Goal: Find contact information: Find contact information

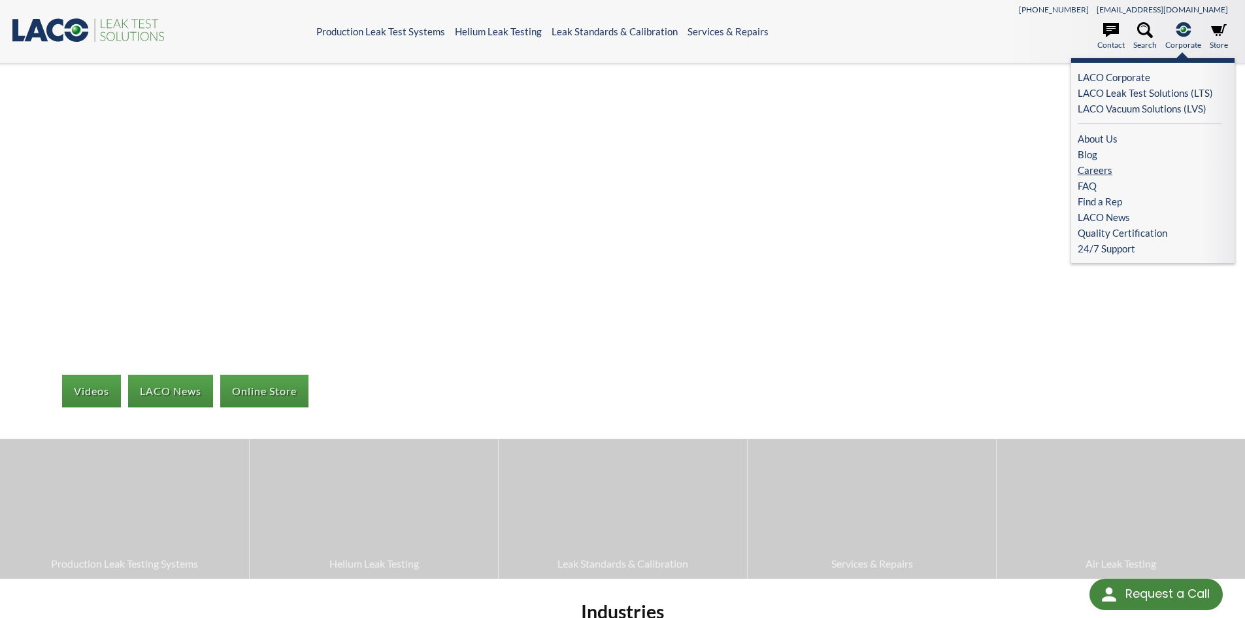
click at [1095, 170] on link "Careers" at bounding box center [1150, 170] width 144 height 16
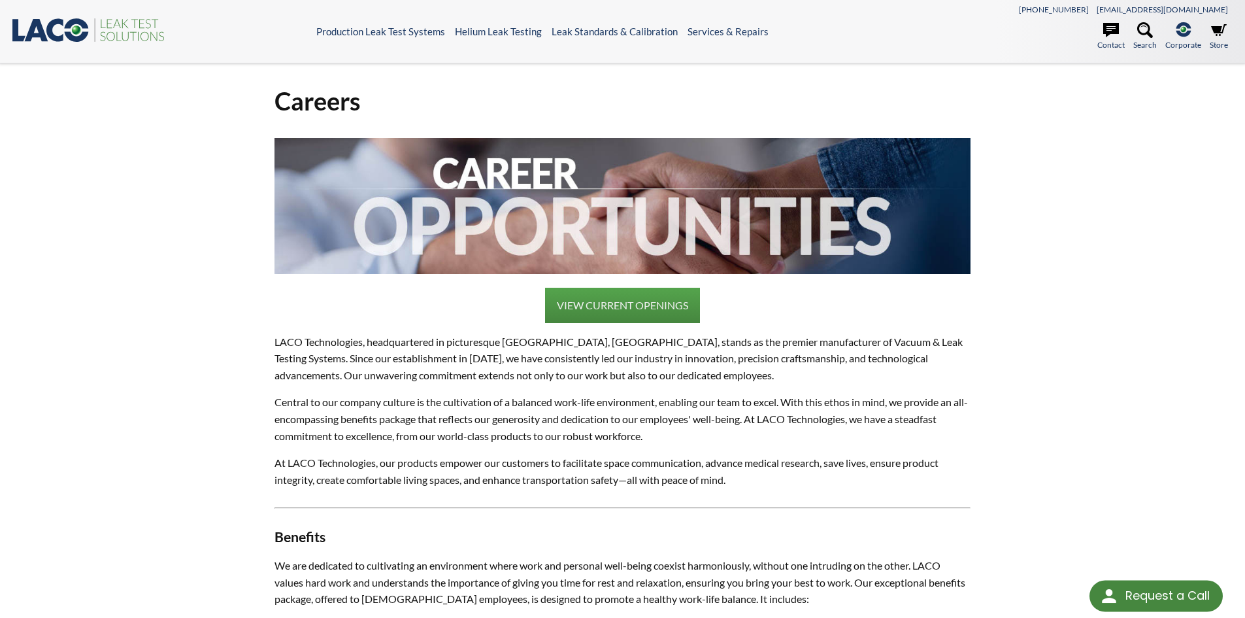
select select "Language Translate Widget"
click at [620, 305] on link "VIEW CURRENT OPENINGS" at bounding box center [622, 305] width 155 height 35
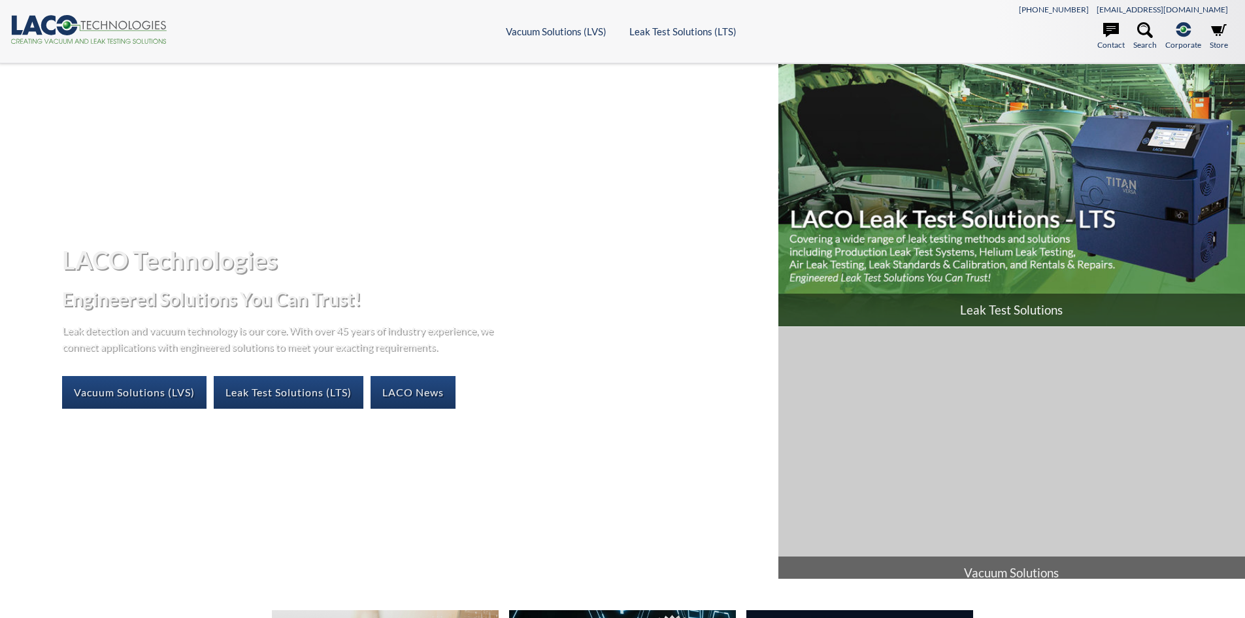
select select "Language Translate Widget"
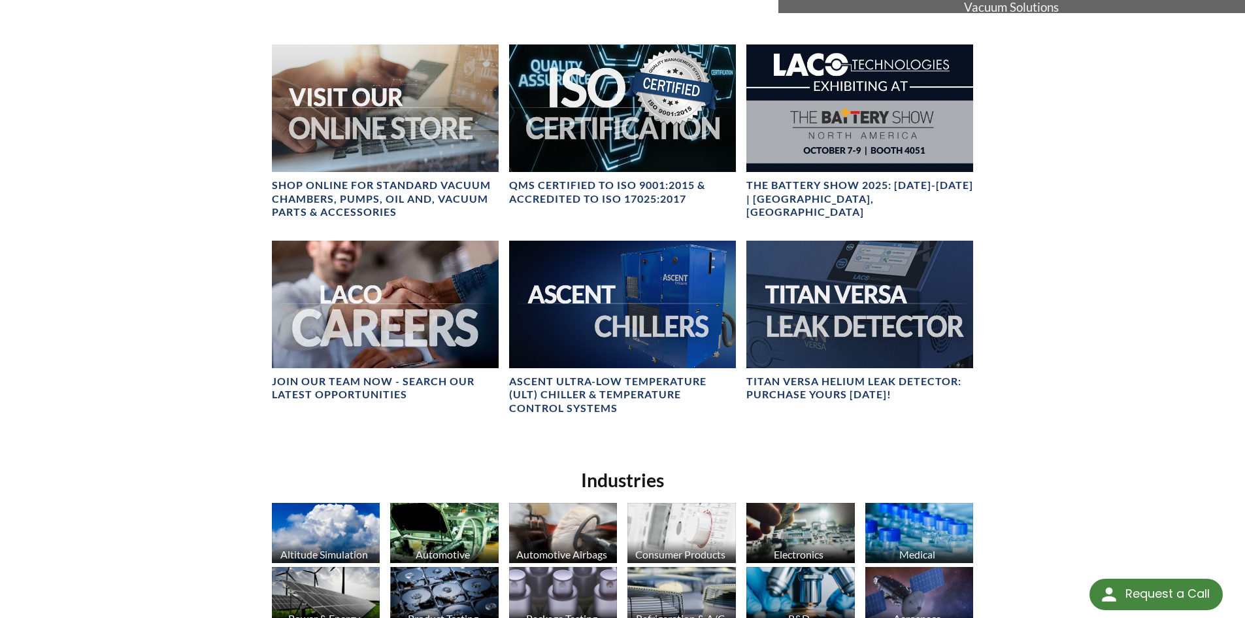
scroll to position [588, 0]
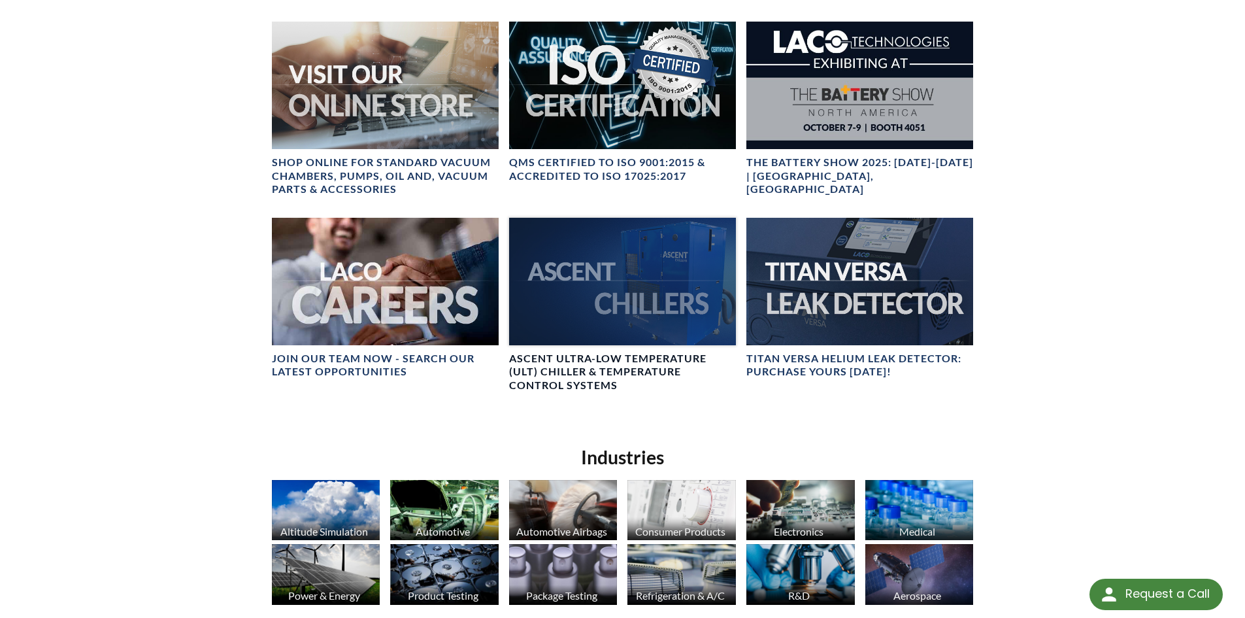
click at [637, 292] on div at bounding box center [622, 281] width 227 height 127
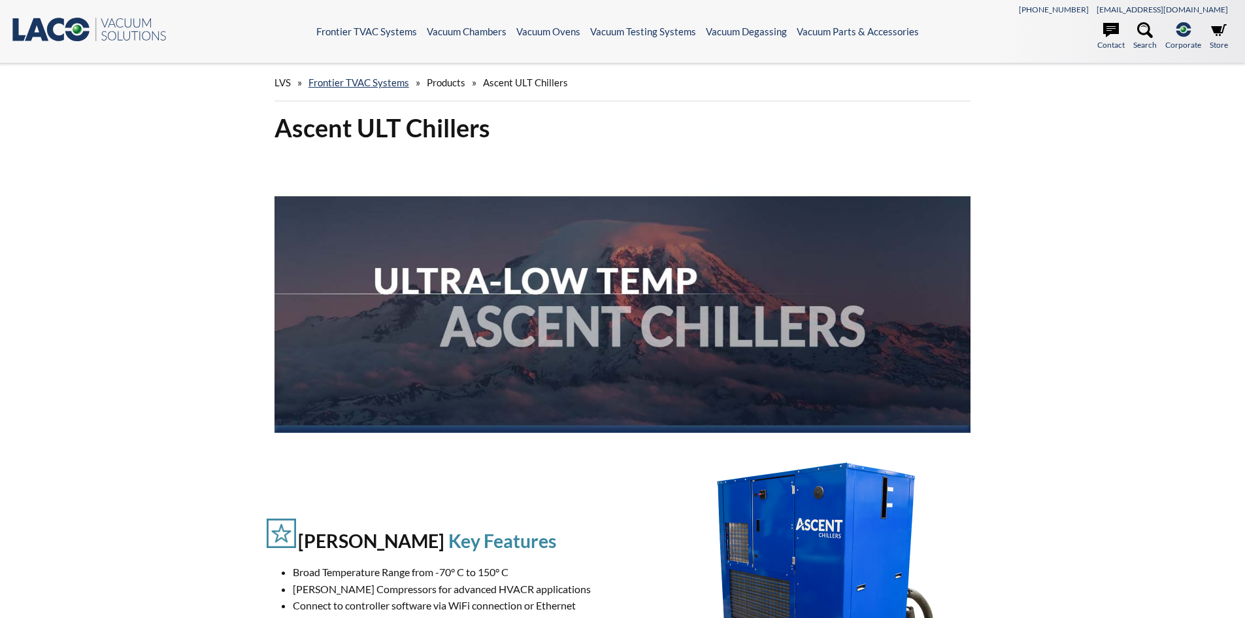
select select "Language Translate Widget"
click at [342, 81] on link "Frontier TVAC Systems" at bounding box center [359, 82] width 101 height 12
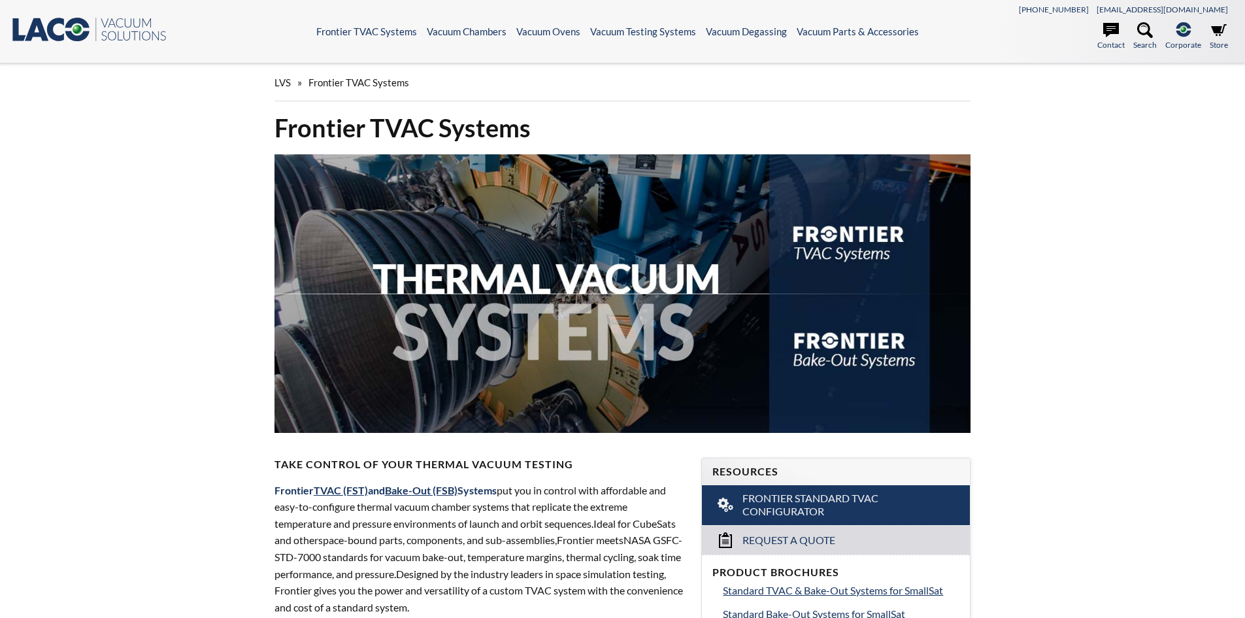
select select "Language Translate Widget"
click at [48, 31] on icon at bounding box center [55, 30] width 17 height 24
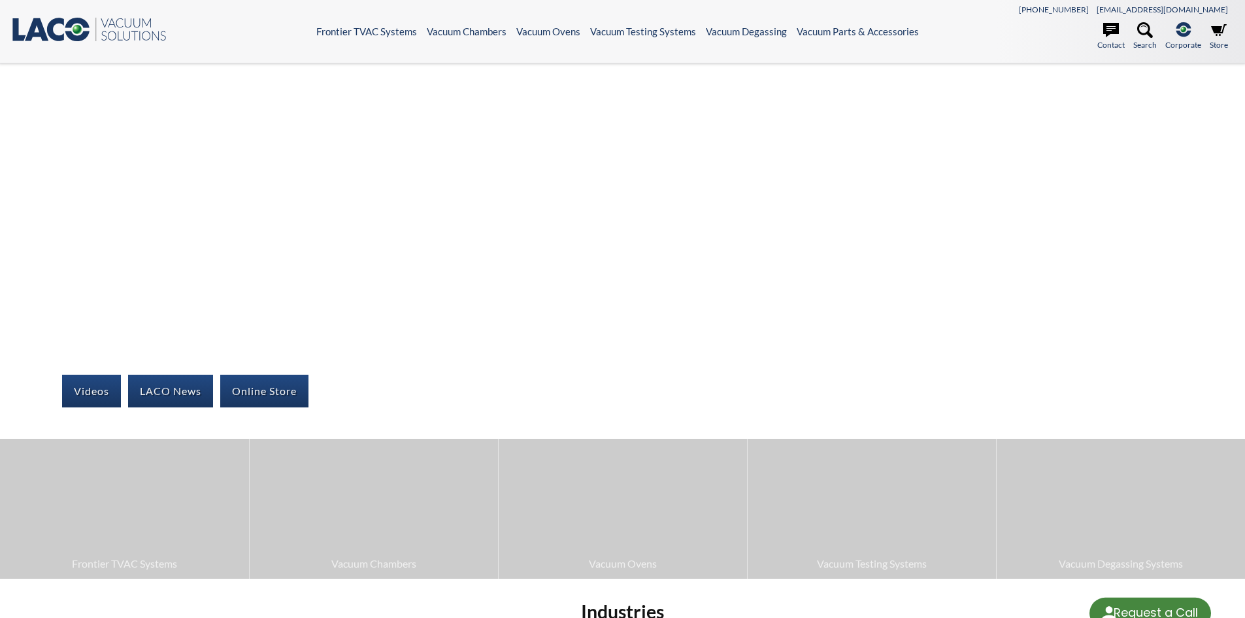
select select "Language Translate Widget"
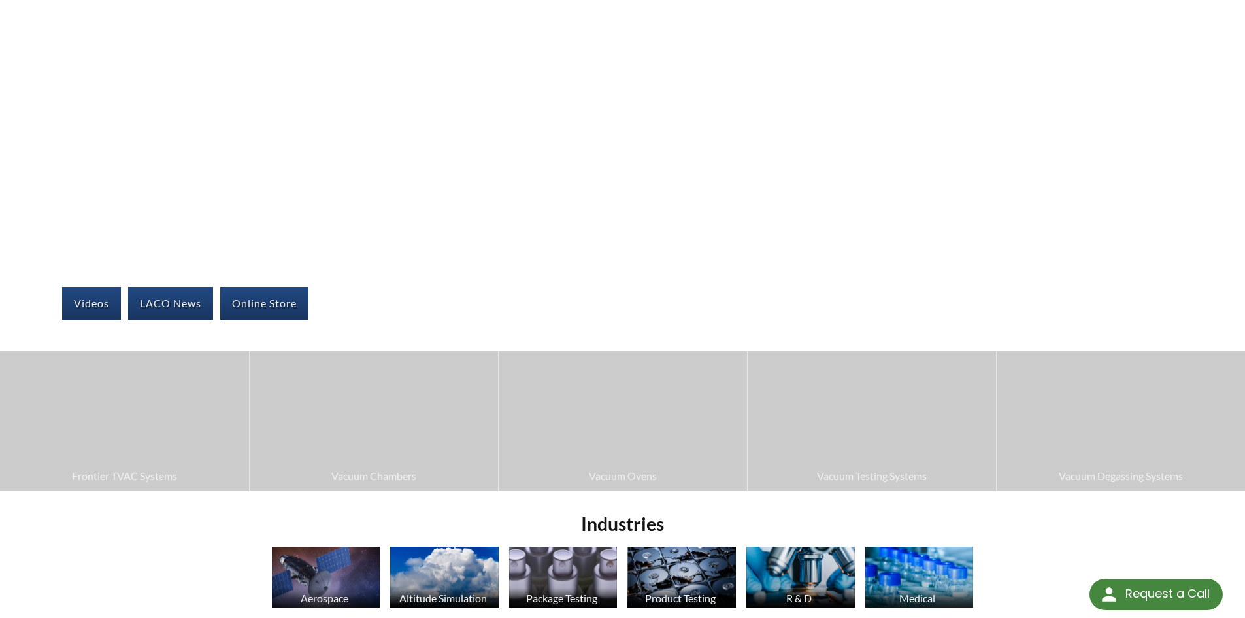
scroll to position [131, 0]
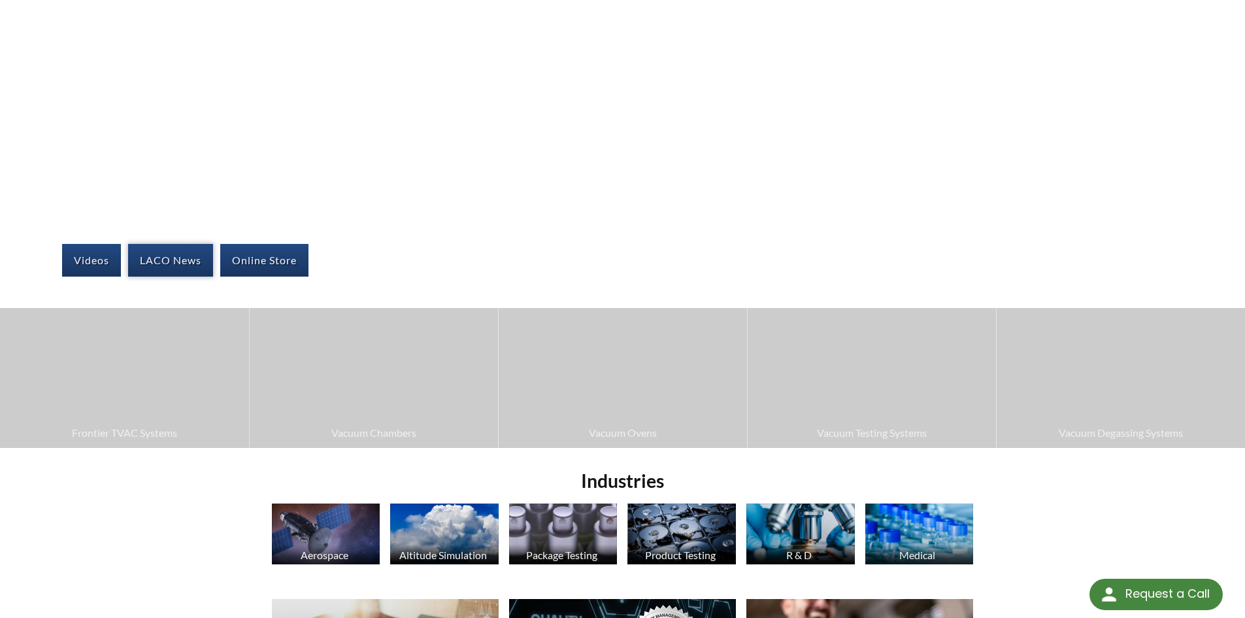
click at [182, 258] on link "LACO News" at bounding box center [170, 260] width 85 height 33
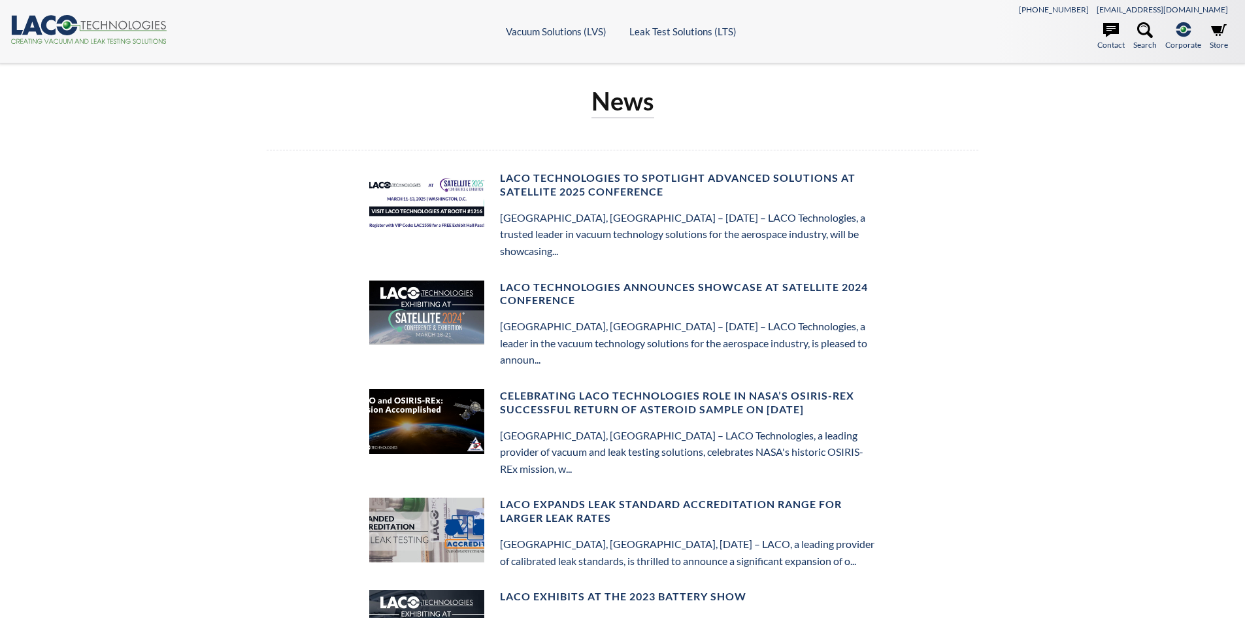
select select "Language Translate Widget"
click at [628, 190] on h4 "LACO Technologies to Spotlight Advanced Solutions at Satellite 2025 Conference" at bounding box center [688, 184] width 376 height 27
click at [741, 178] on h4 "LACO Technologies to Spotlight Advanced Solutions at Satellite 2025 Conference" at bounding box center [688, 184] width 376 height 27
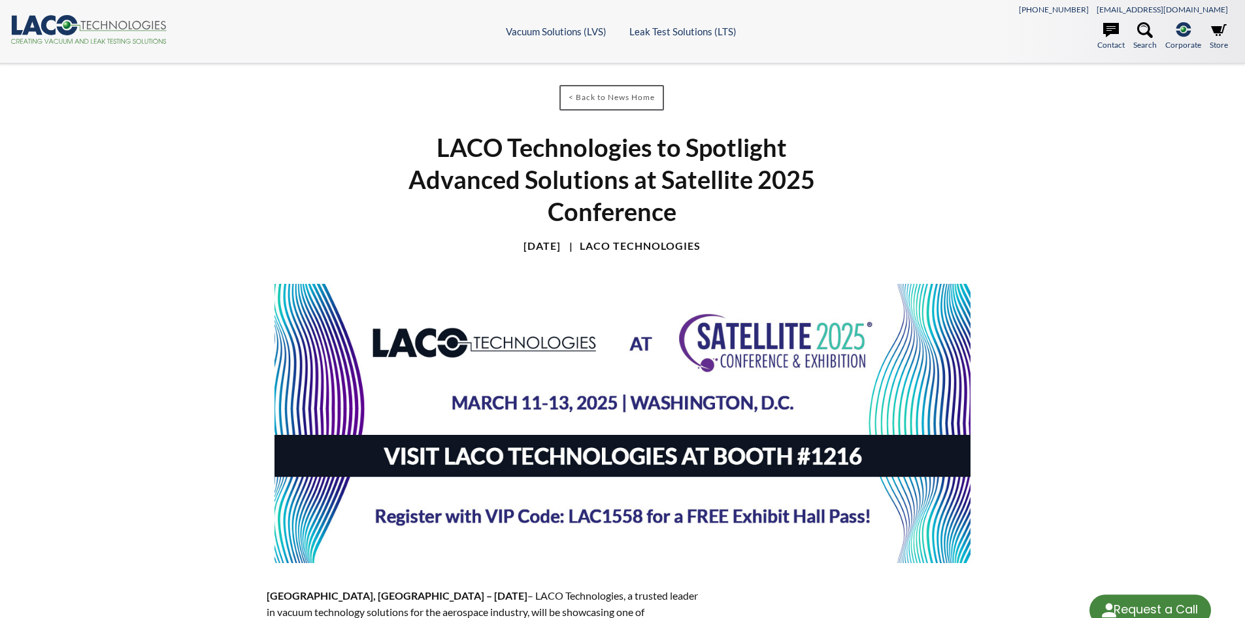
select select "Language Translate Widget"
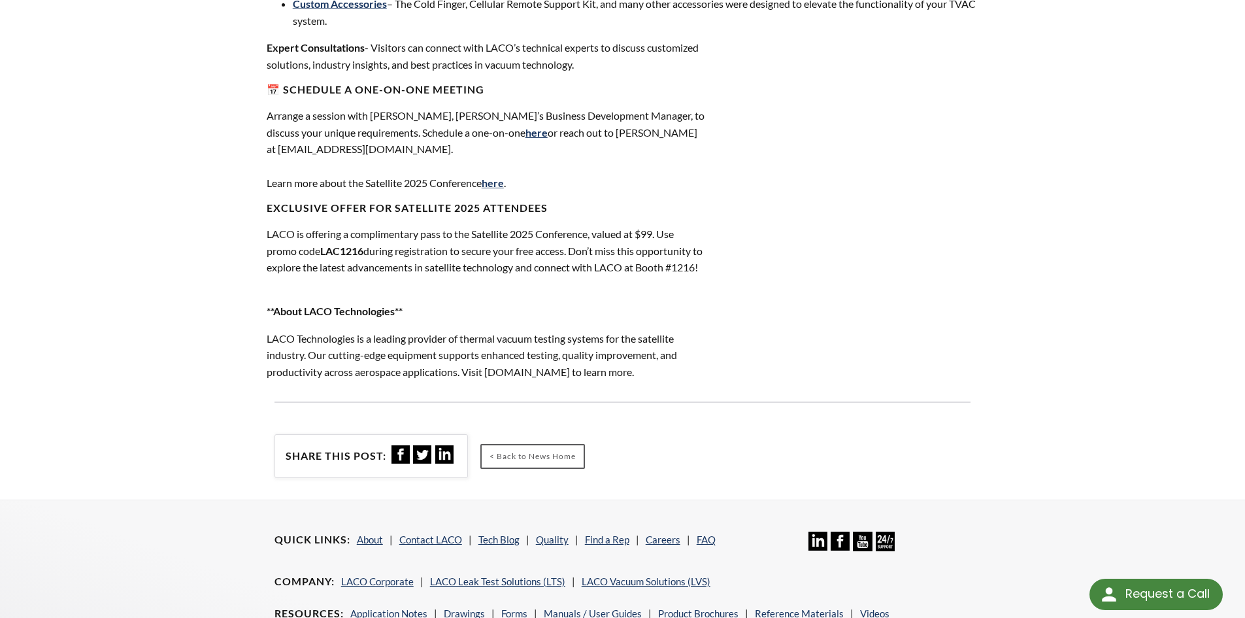
scroll to position [980, 0]
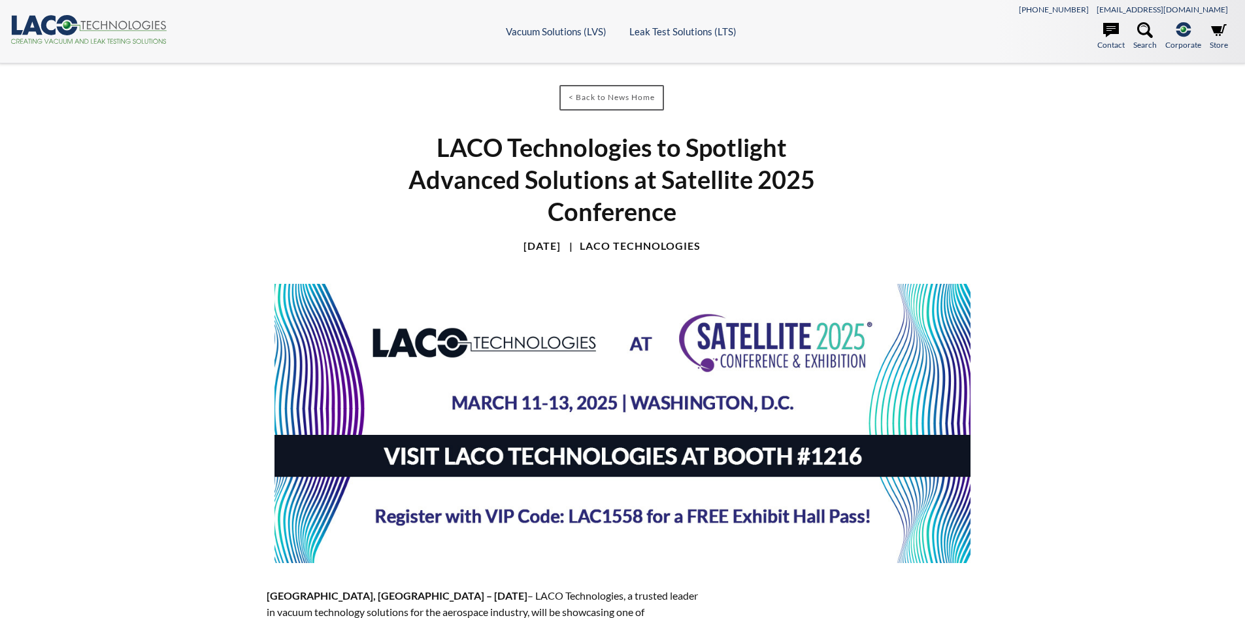
select select "Language Translate Widget"
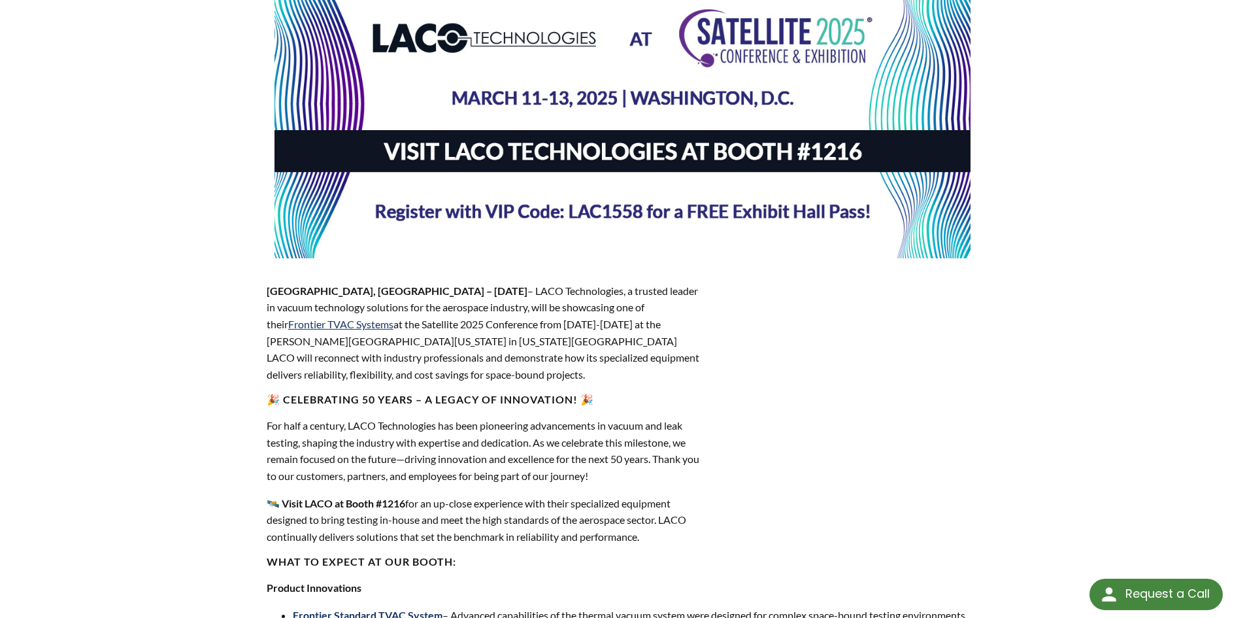
scroll to position [392, 0]
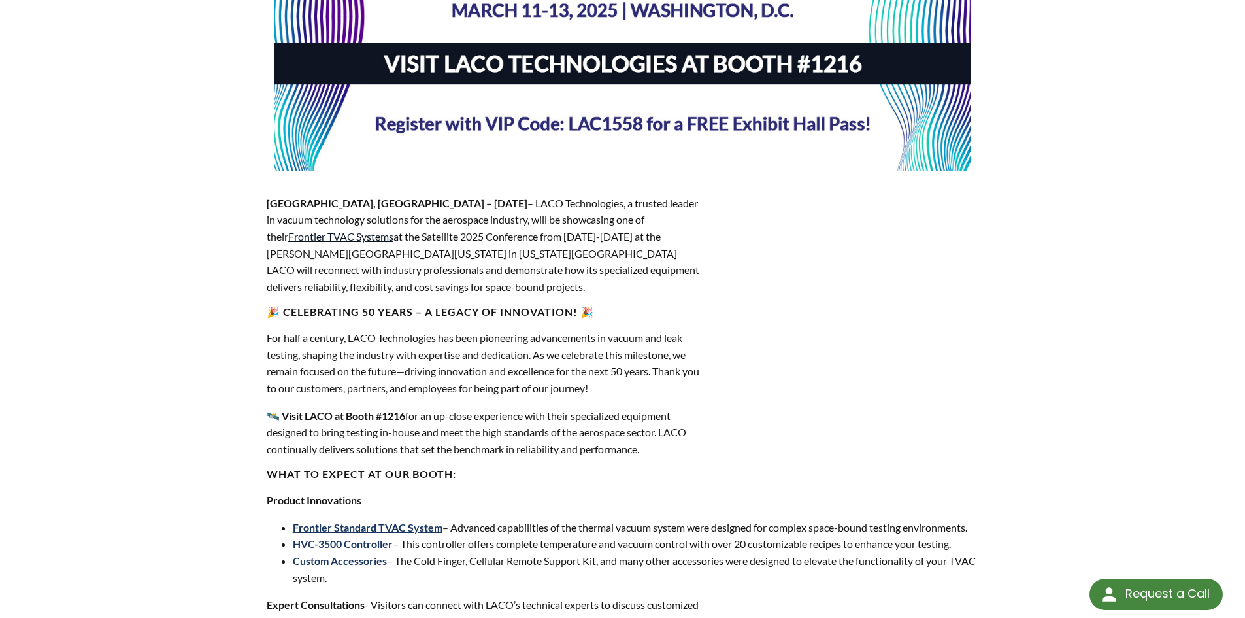
click at [393, 230] on link "Frontier TVAC Systems" at bounding box center [340, 236] width 105 height 12
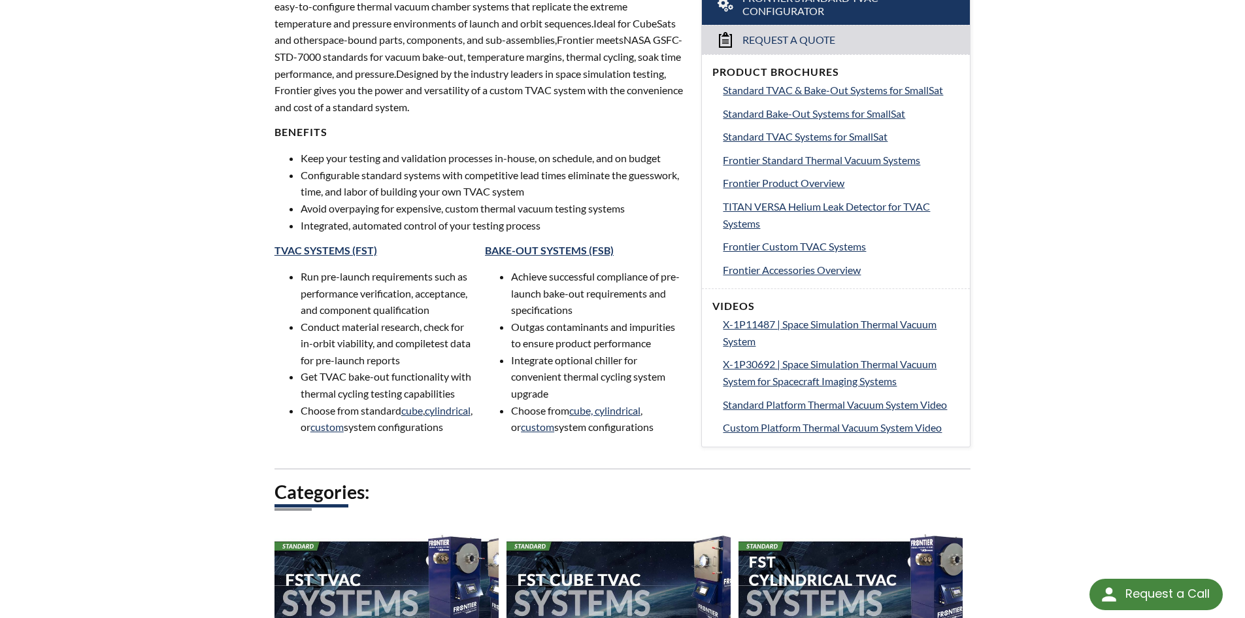
scroll to position [523, 0]
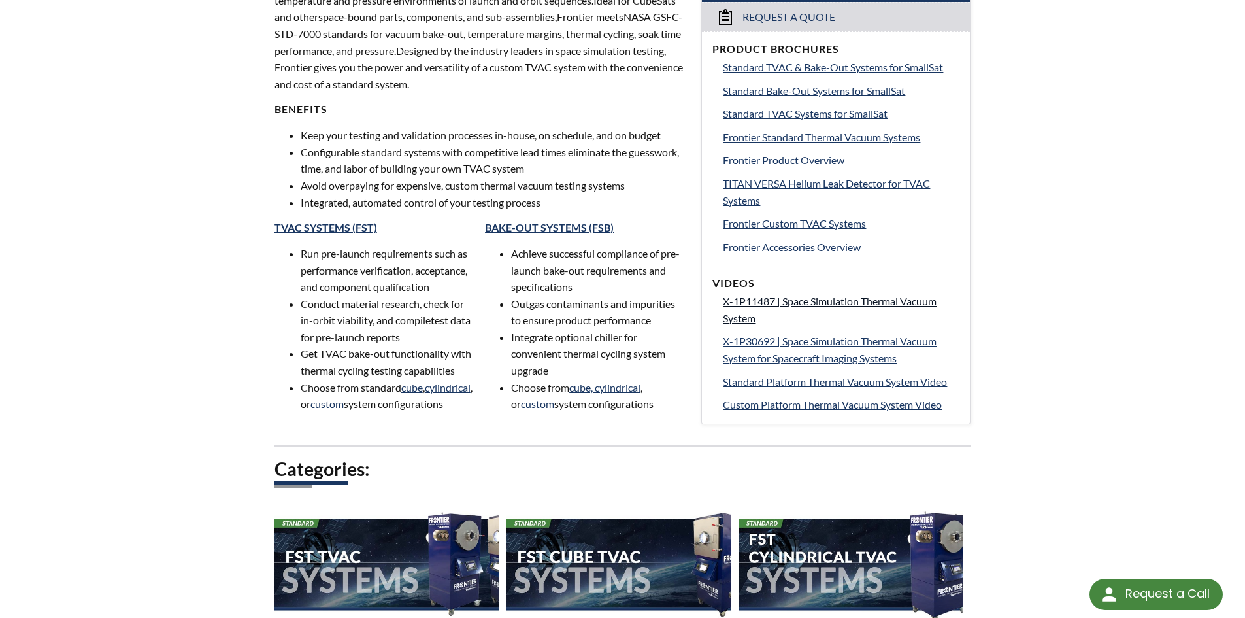
click at [813, 301] on span "X-1P11487 | Space Simulation Thermal Vacuum System" at bounding box center [830, 309] width 214 height 29
click at [829, 343] on span "X-1P30692 | Space Simulation Thermal Vacuum System for Spacecraft Imaging Syste…" at bounding box center [830, 349] width 214 height 29
click at [778, 383] on span "Standard Platform Thermal Vacuum System Video" at bounding box center [835, 381] width 224 height 12
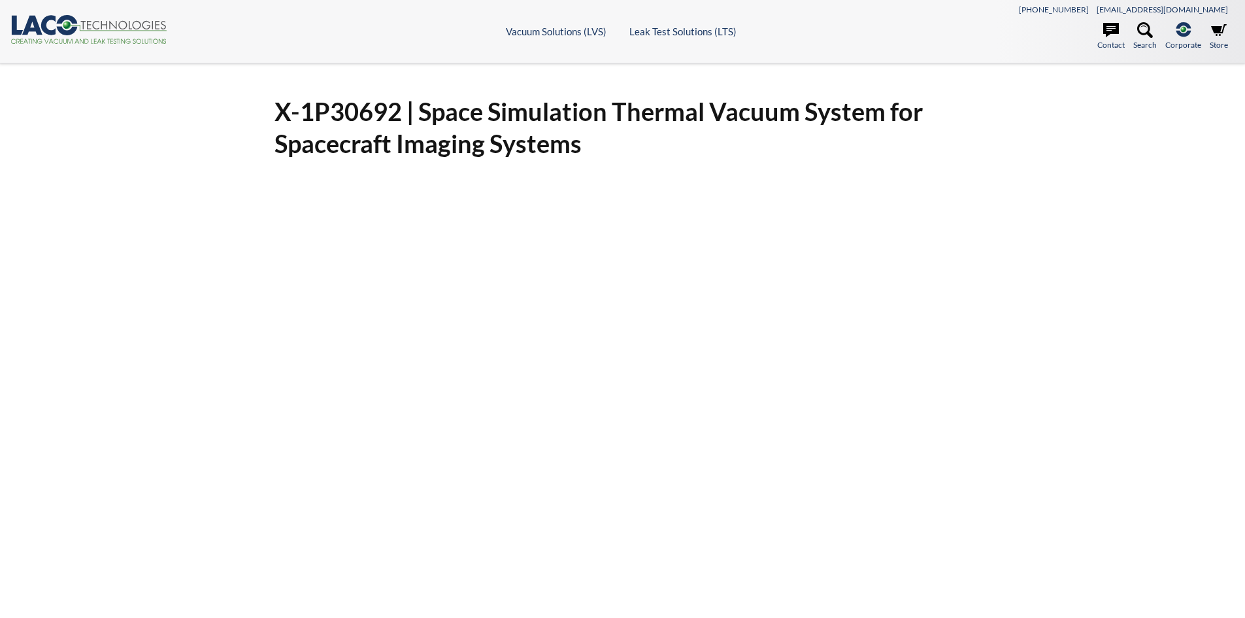
select select "Language Translate Widget"
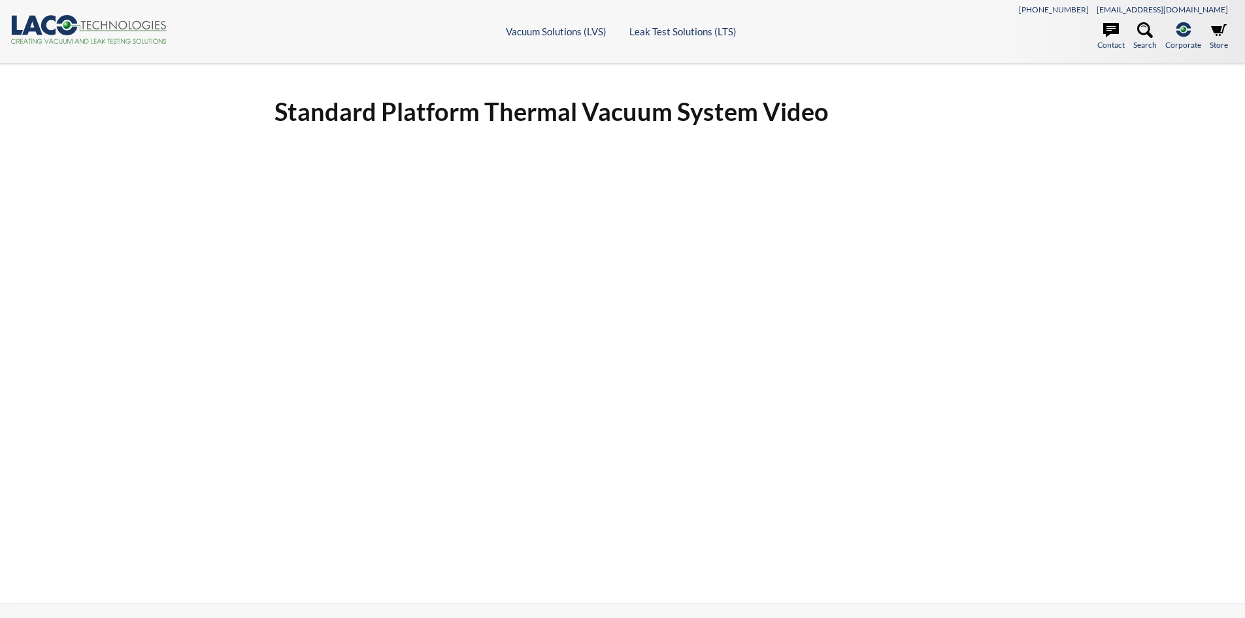
select select "Language Translate Widget"
click at [1134, 326] on div "Standard Platform Thermal Vacuum System Video" at bounding box center [622, 332] width 1245 height 539
click at [1171, 335] on div "Standard Platform Thermal Vacuum System Video" at bounding box center [622, 332] width 1245 height 539
click at [39, 24] on icon ".cls-1{fill:#193661;}.cls-2{fill:#58595b;}.cls-3{fill:url(#radial-gradient);}.c…" at bounding box center [88, 29] width 157 height 29
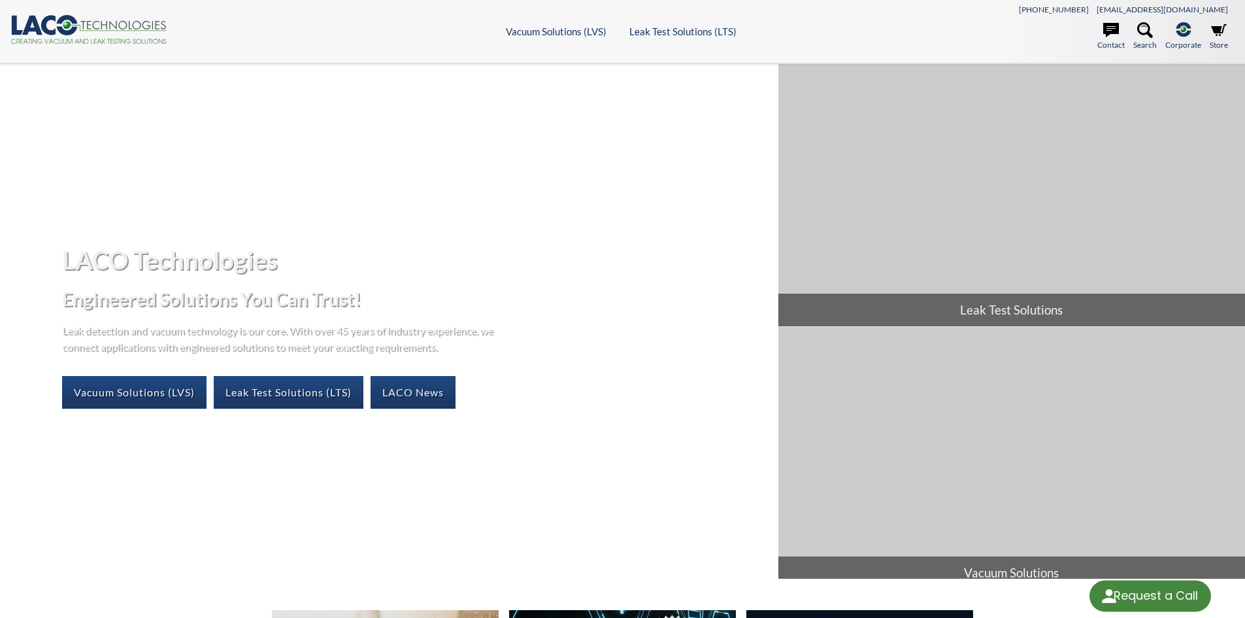
select select "Language Translate Widget"
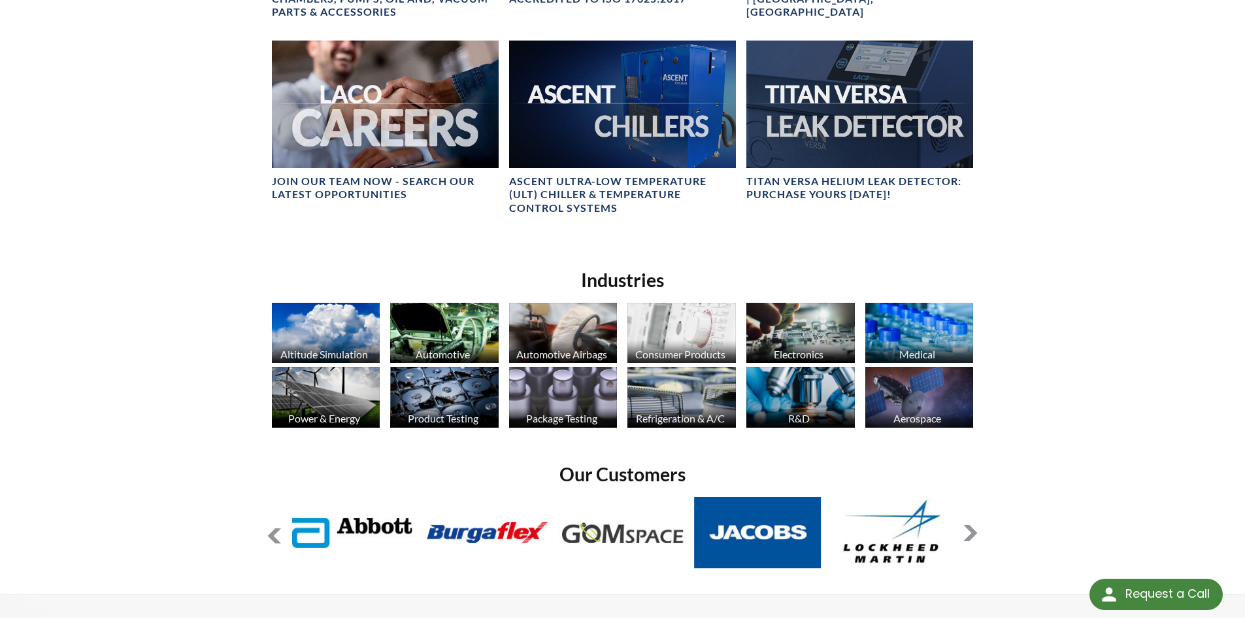
scroll to position [784, 0]
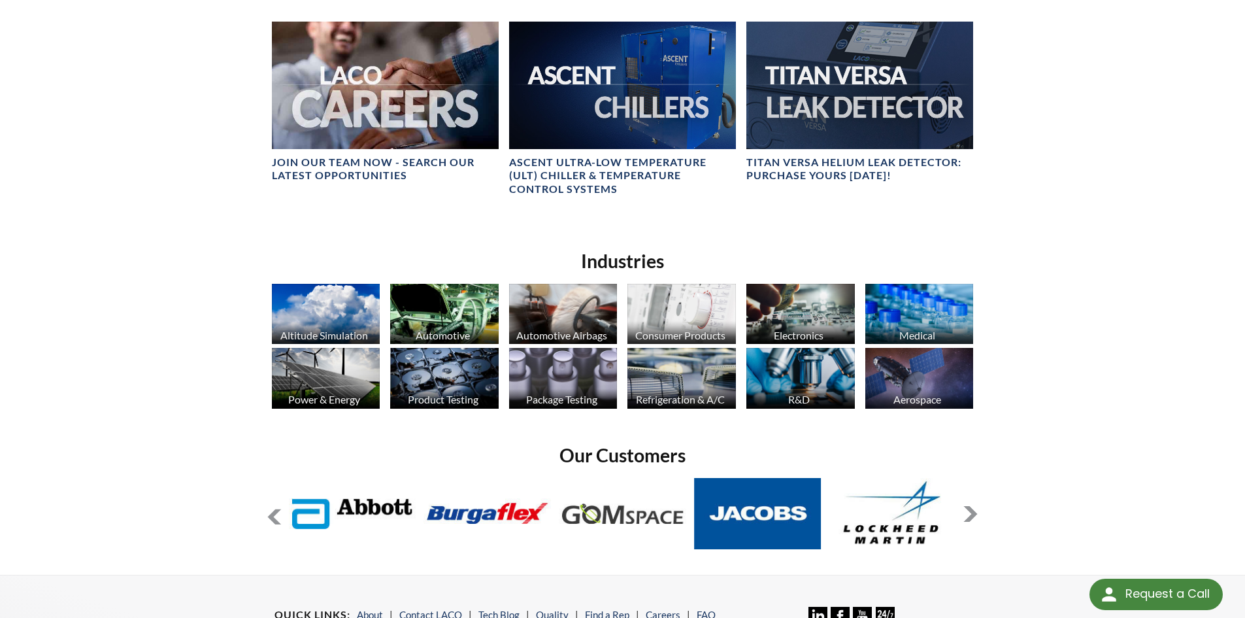
click at [796, 318] on img at bounding box center [800, 314] width 109 height 61
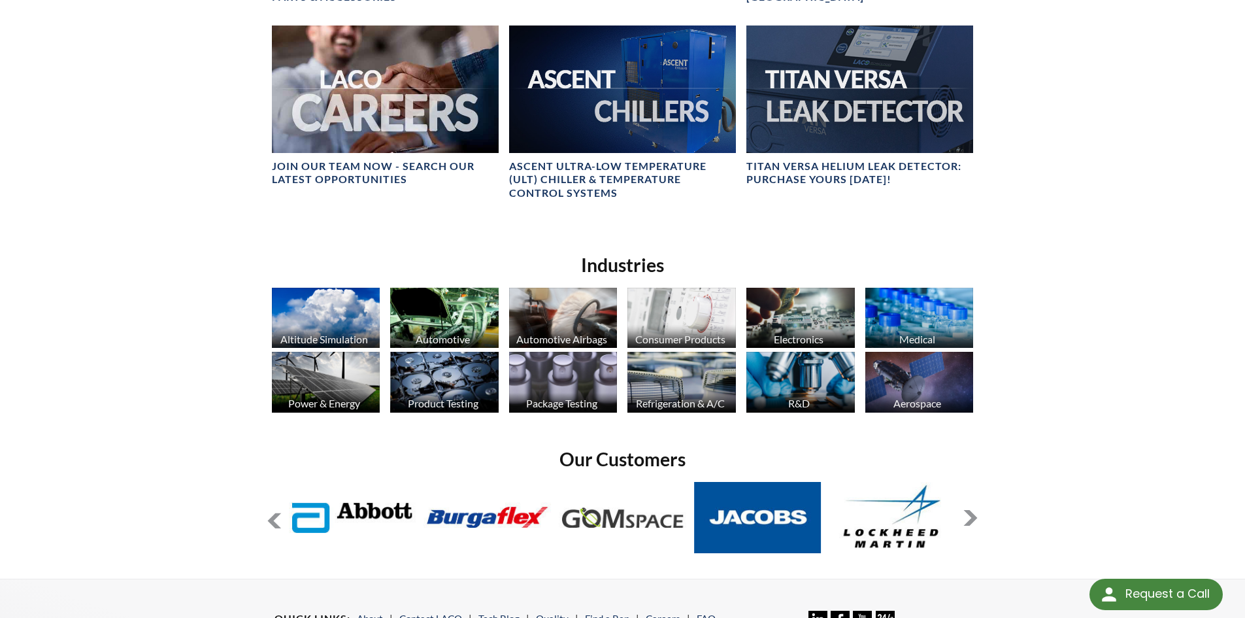
click at [915, 391] on img at bounding box center [919, 382] width 109 height 61
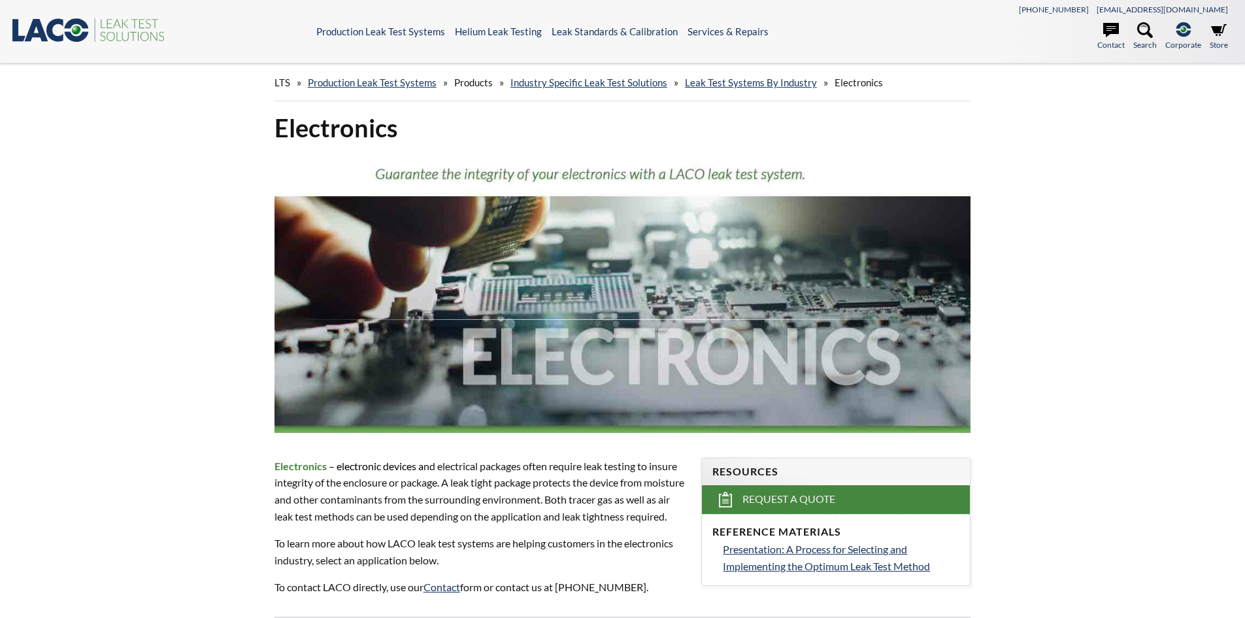
select select "Language Translate Widget"
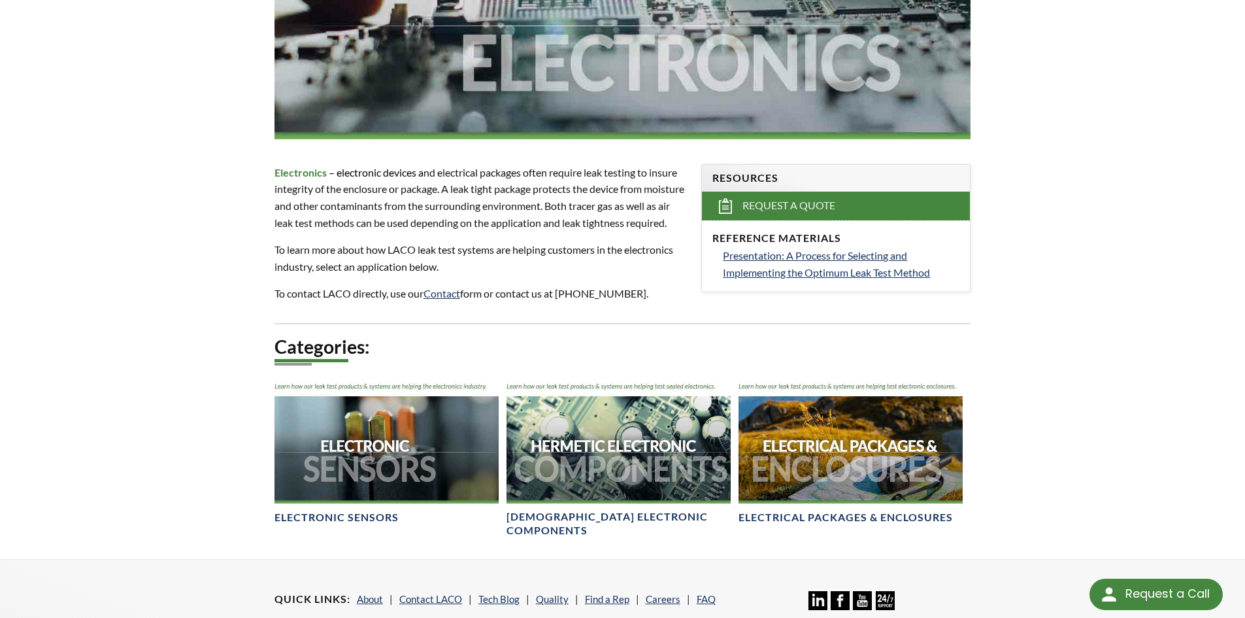
scroll to position [280, 0]
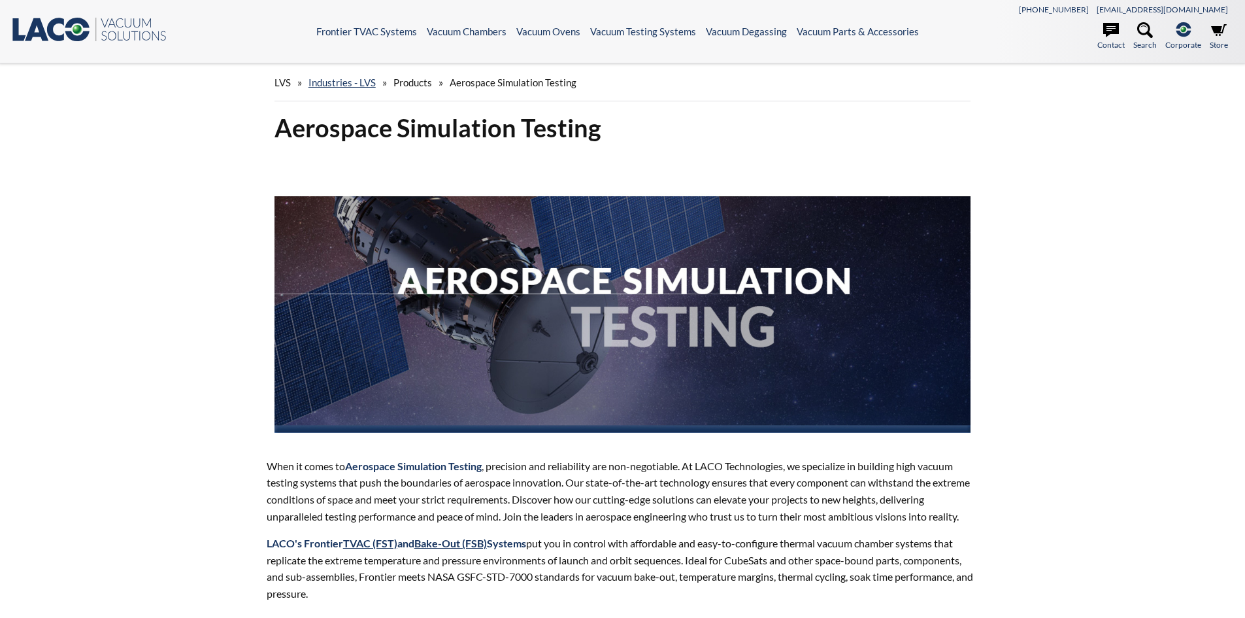
select select "Language Translate Widget"
click at [50, 27] on icon at bounding box center [55, 30] width 17 height 24
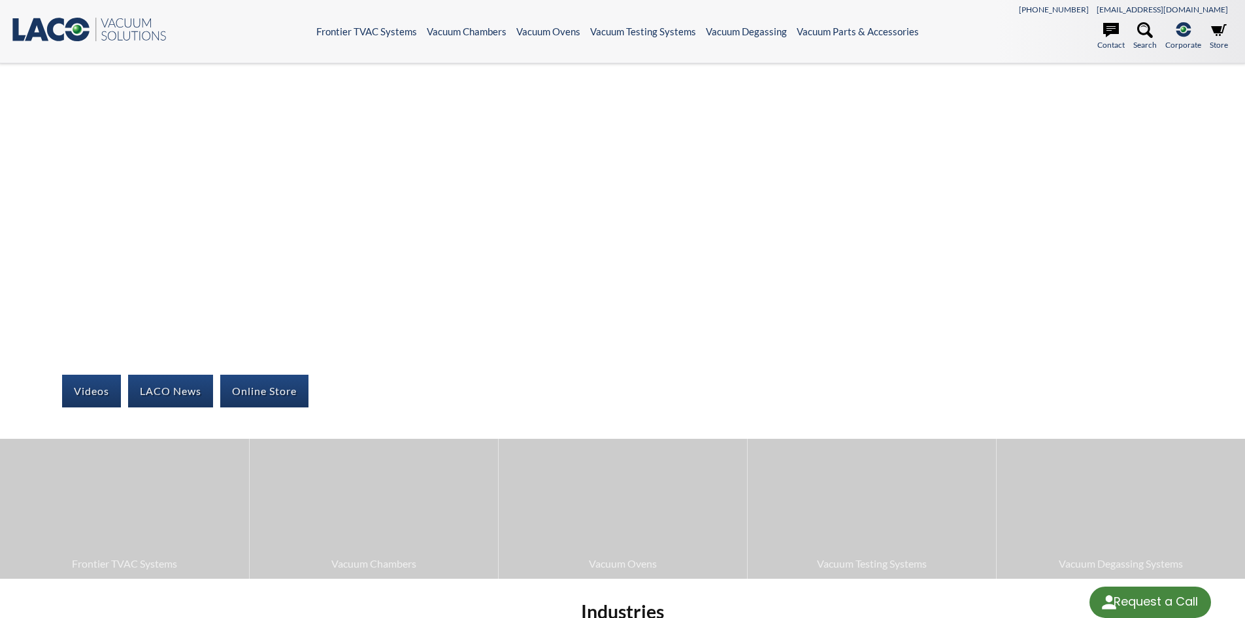
select select "Language Translate Widget"
click at [51, 29] on icon at bounding box center [55, 30] width 17 height 24
select select "Language Translate Widget"
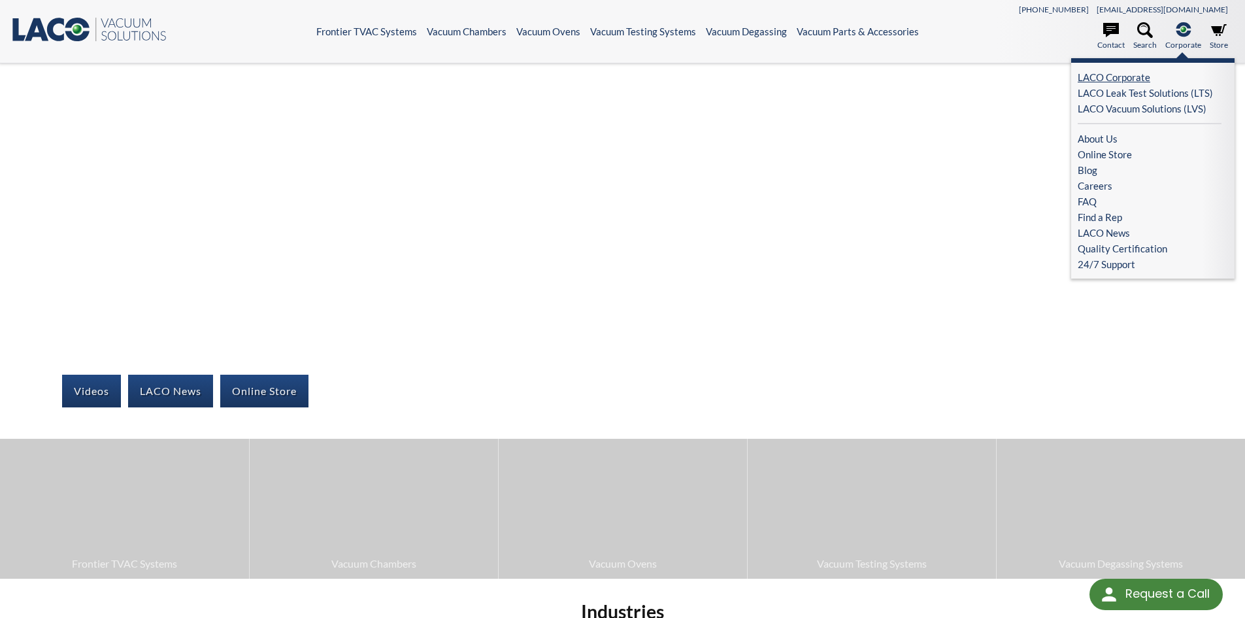
click at [1124, 74] on link "LACO Corporate" at bounding box center [1150, 77] width 144 height 16
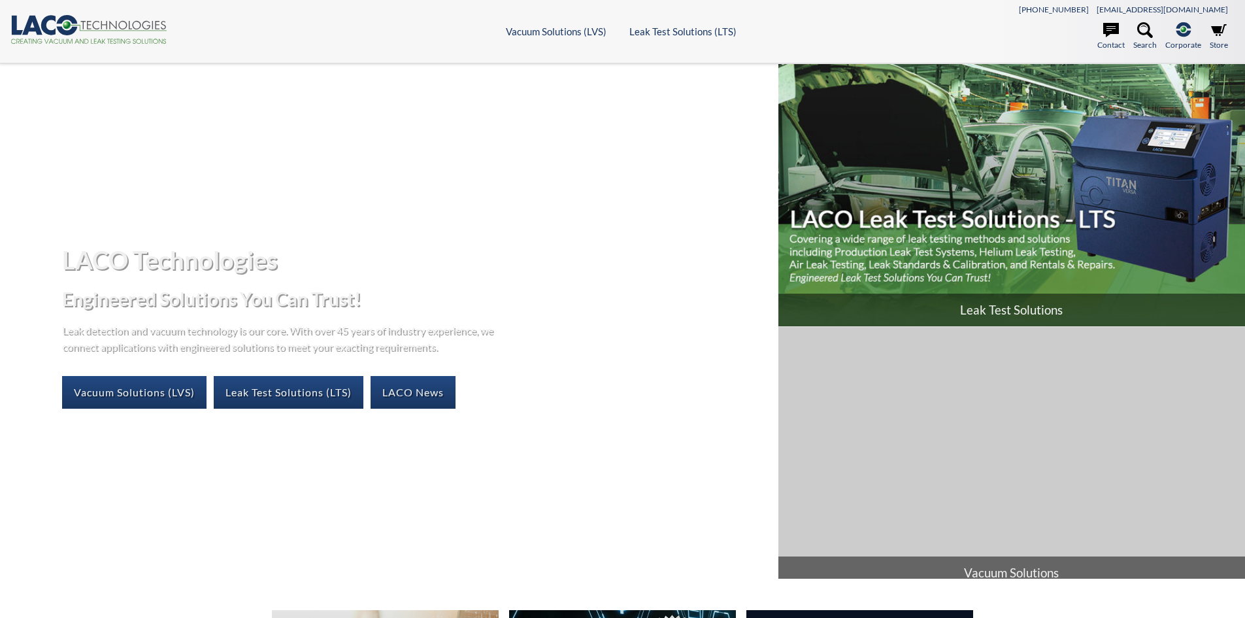
select select "Language Translate Widget"
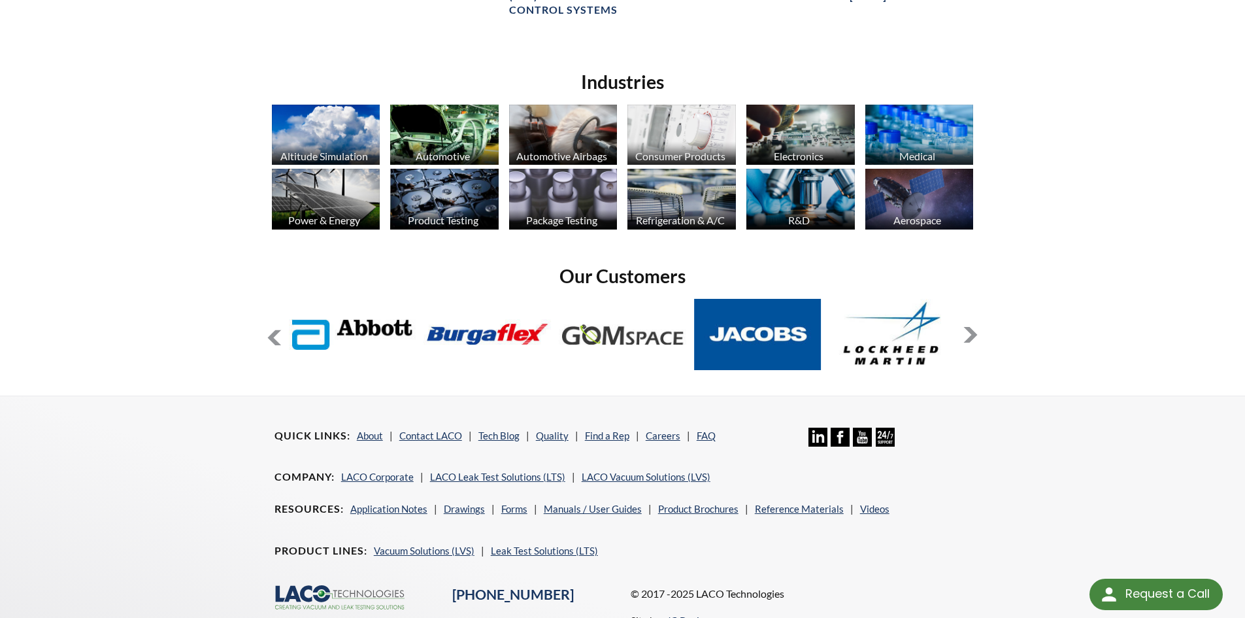
scroll to position [980, 0]
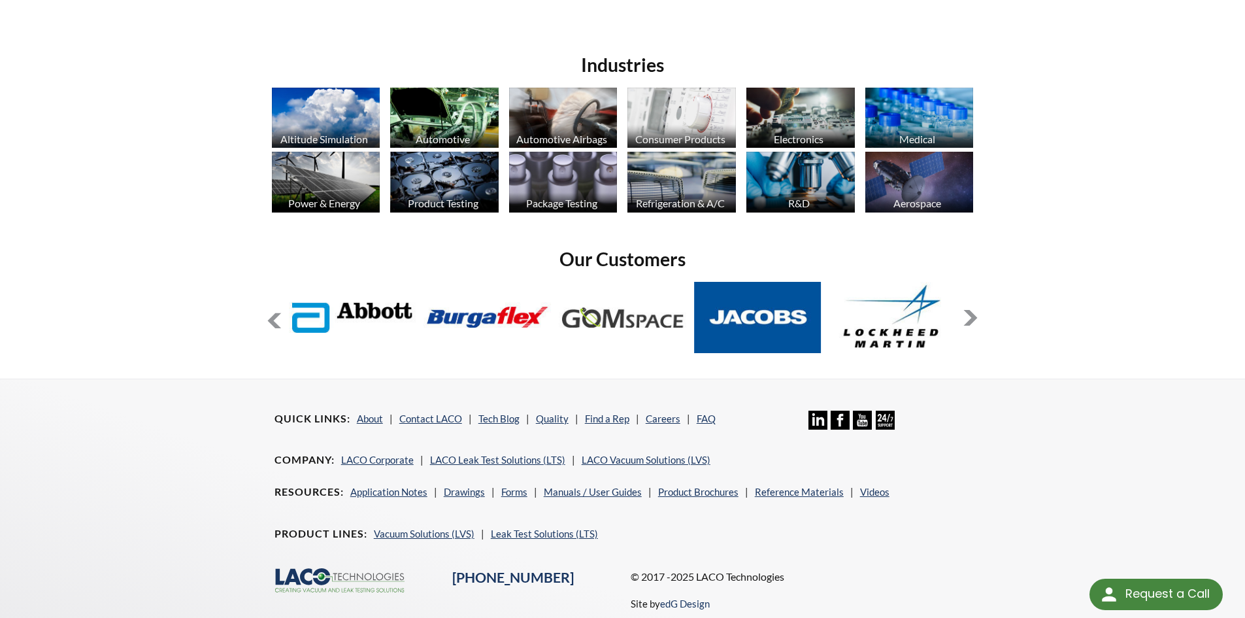
click at [971, 316] on button at bounding box center [971, 318] width 16 height 16
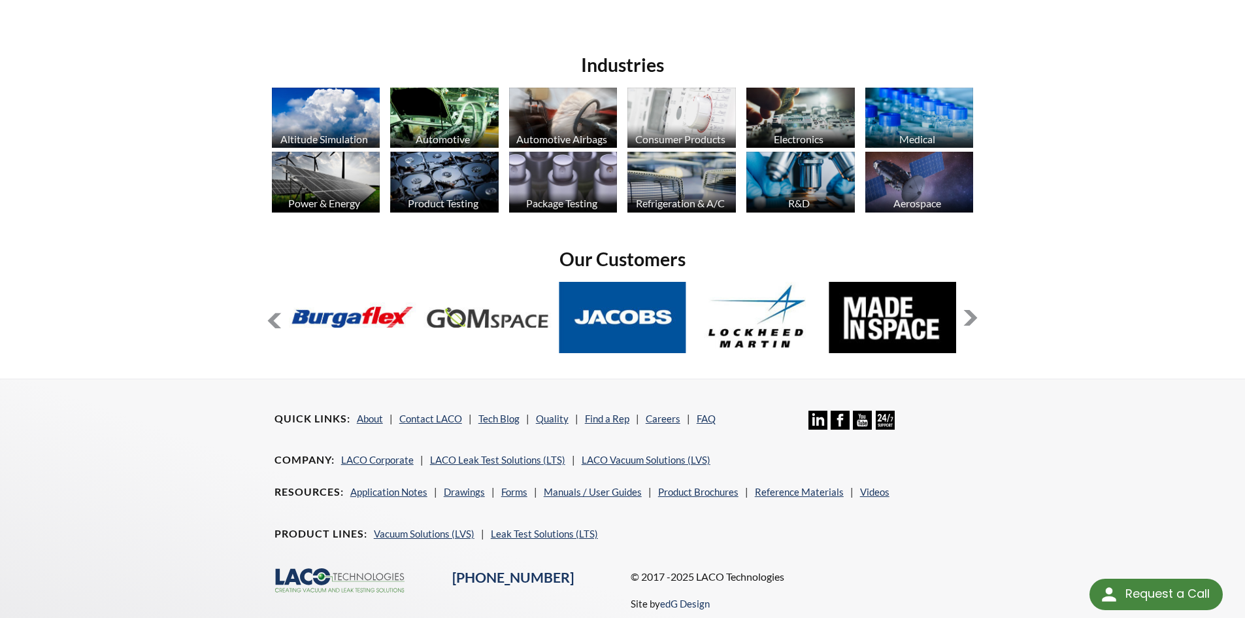
click at [969, 316] on button at bounding box center [971, 318] width 16 height 16
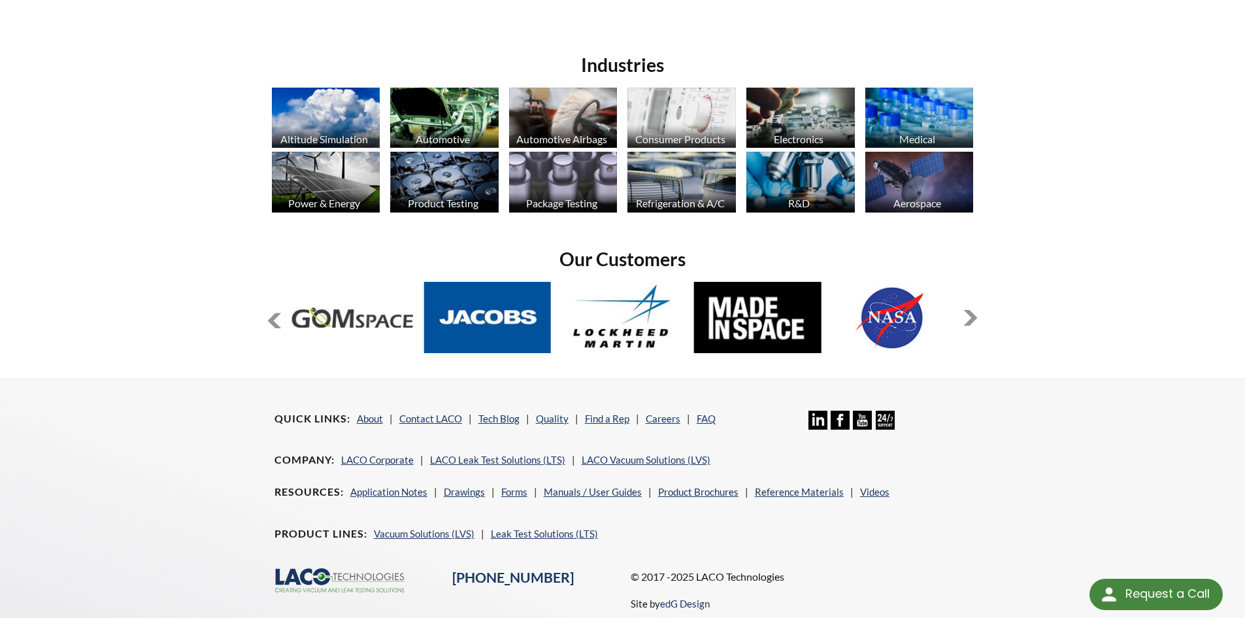
click at [969, 316] on button at bounding box center [971, 318] width 16 height 16
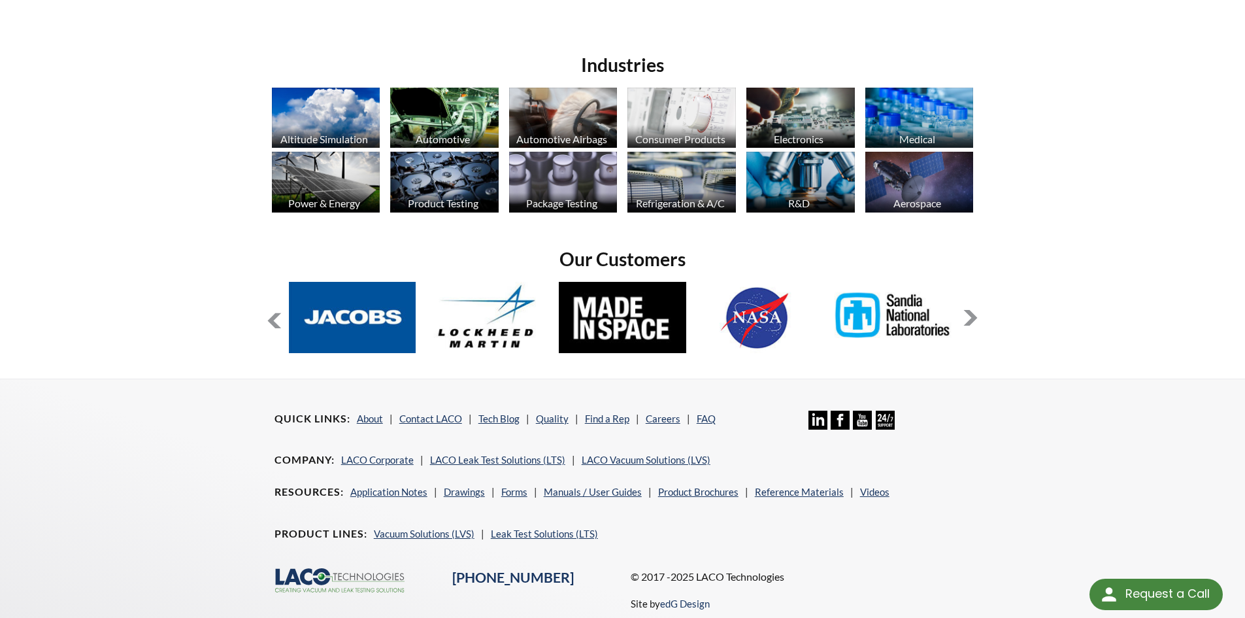
click at [971, 318] on button at bounding box center [971, 318] width 16 height 16
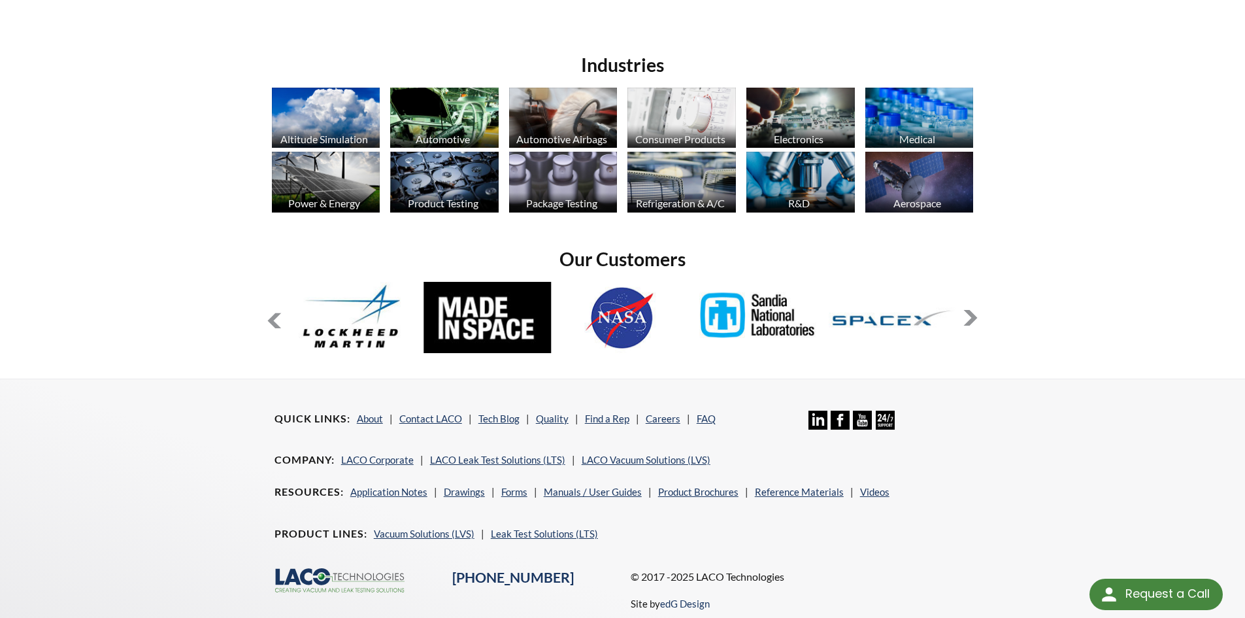
click at [974, 314] on button at bounding box center [971, 318] width 16 height 16
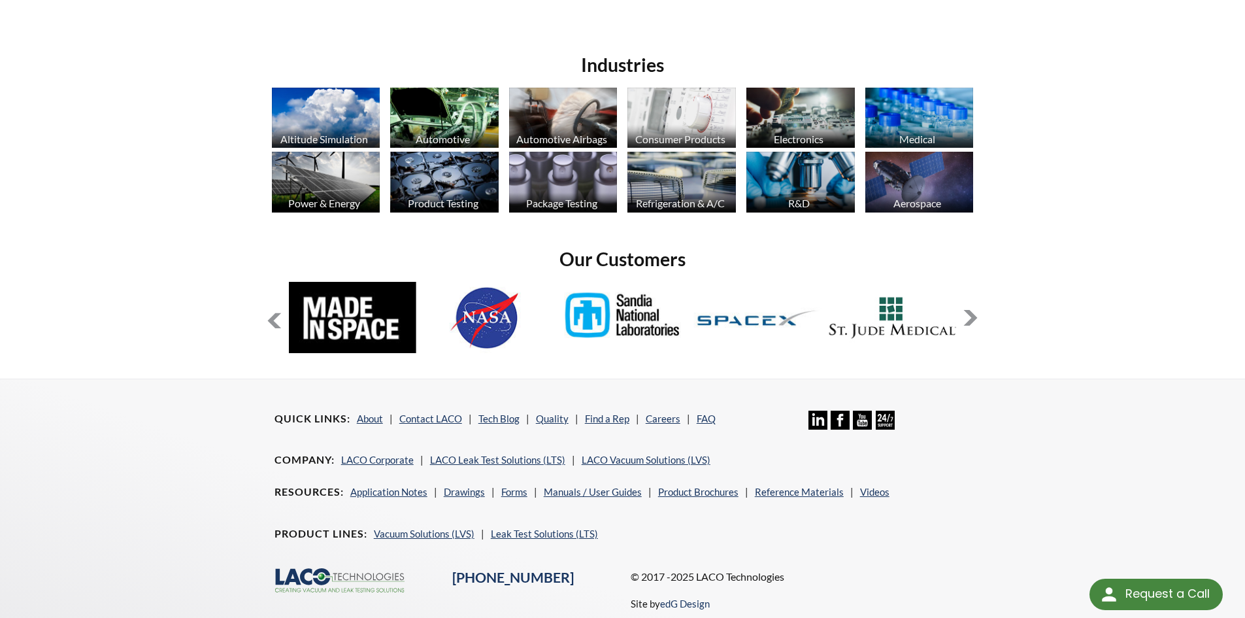
click at [972, 316] on button at bounding box center [971, 318] width 16 height 16
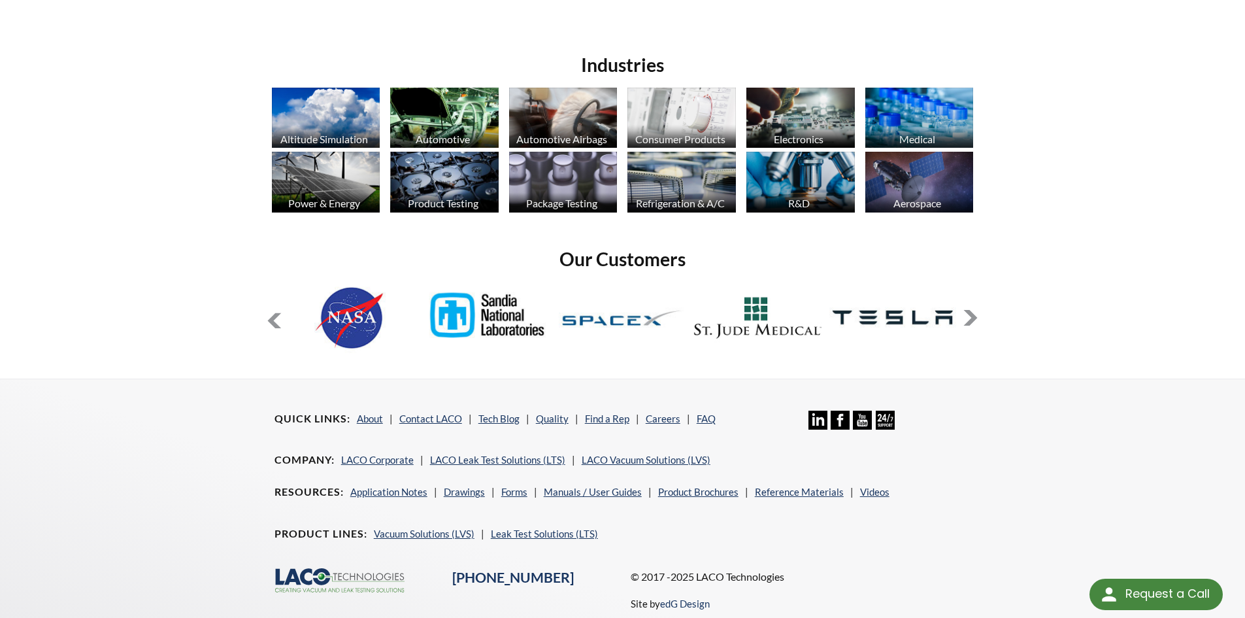
click at [971, 316] on button at bounding box center [971, 318] width 16 height 16
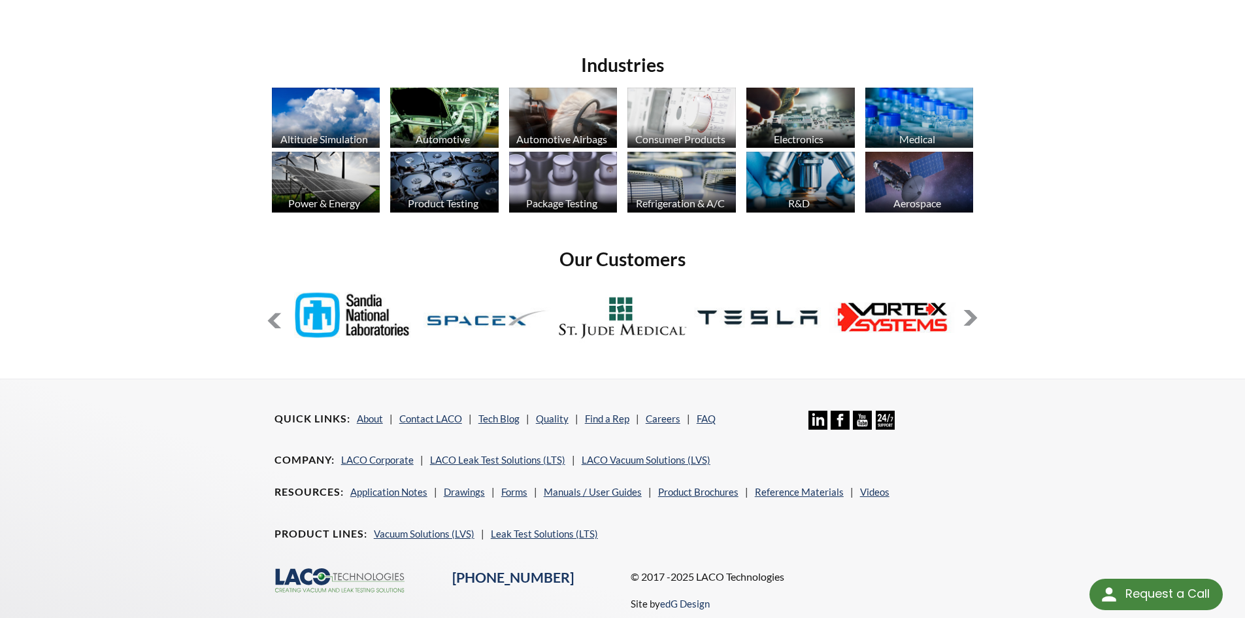
click at [971, 316] on button at bounding box center [971, 318] width 16 height 16
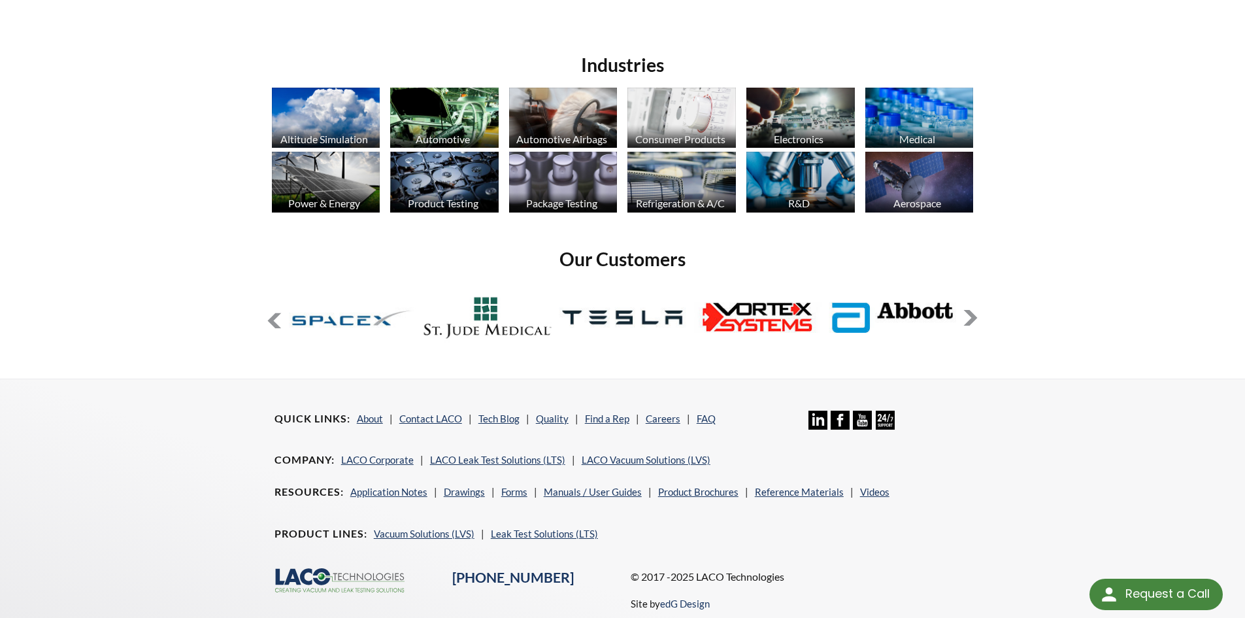
click at [971, 316] on button at bounding box center [971, 318] width 16 height 16
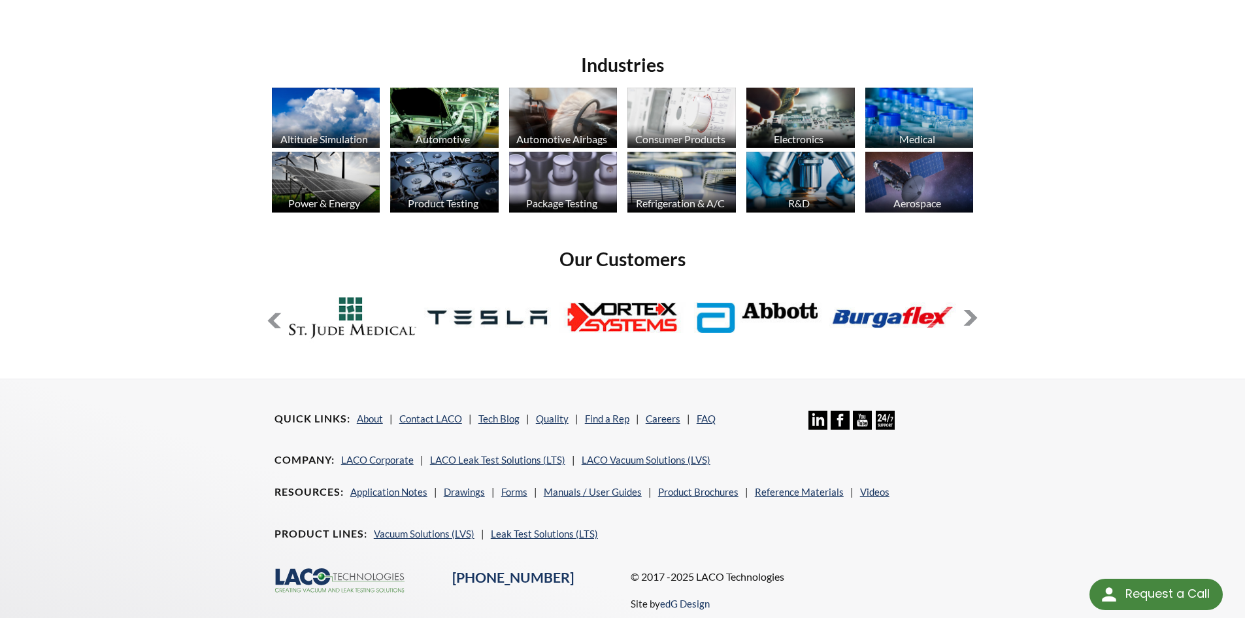
click at [973, 314] on button at bounding box center [971, 318] width 16 height 16
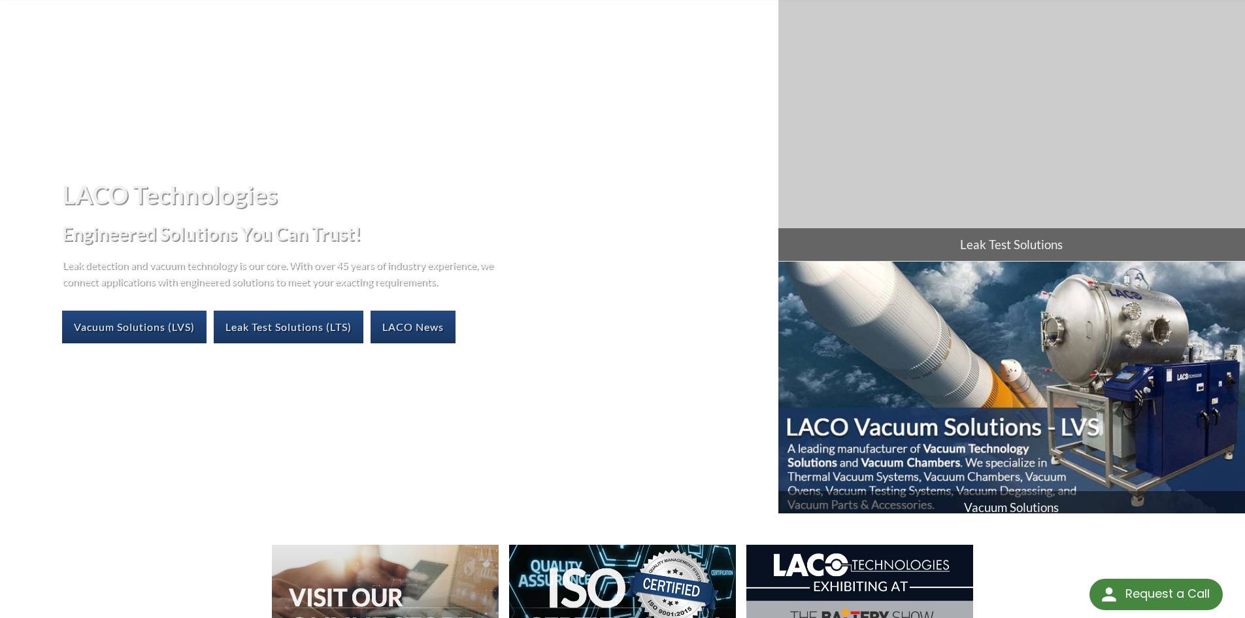
scroll to position [0, 0]
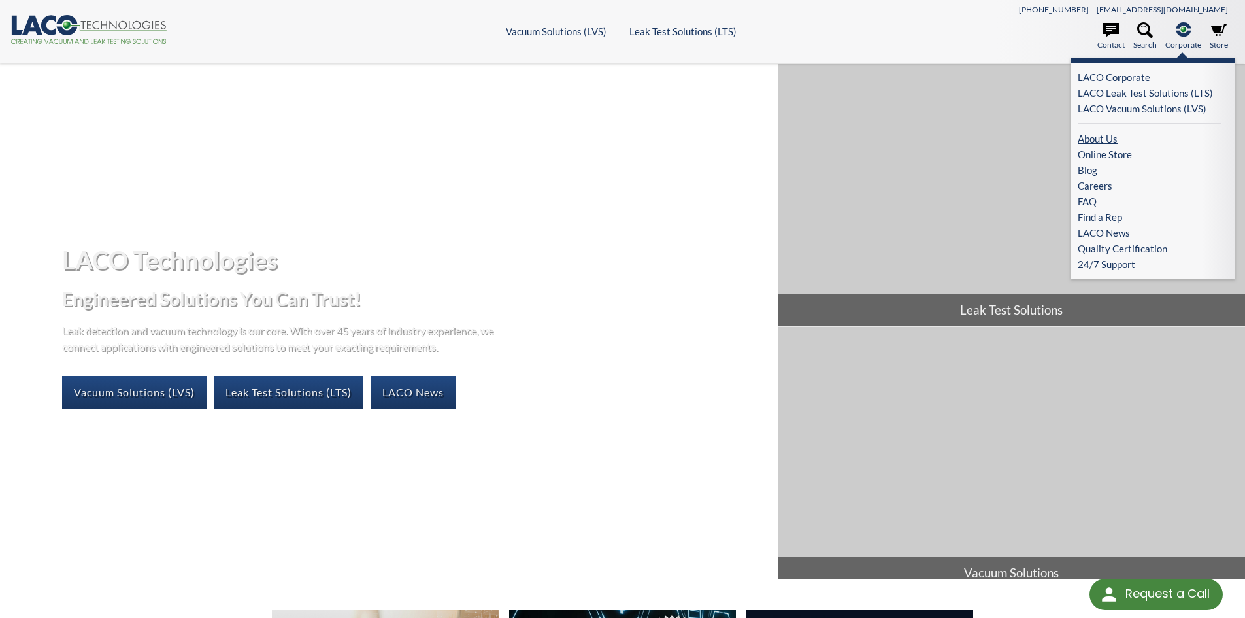
click at [1090, 135] on link "About Us" at bounding box center [1150, 139] width 144 height 16
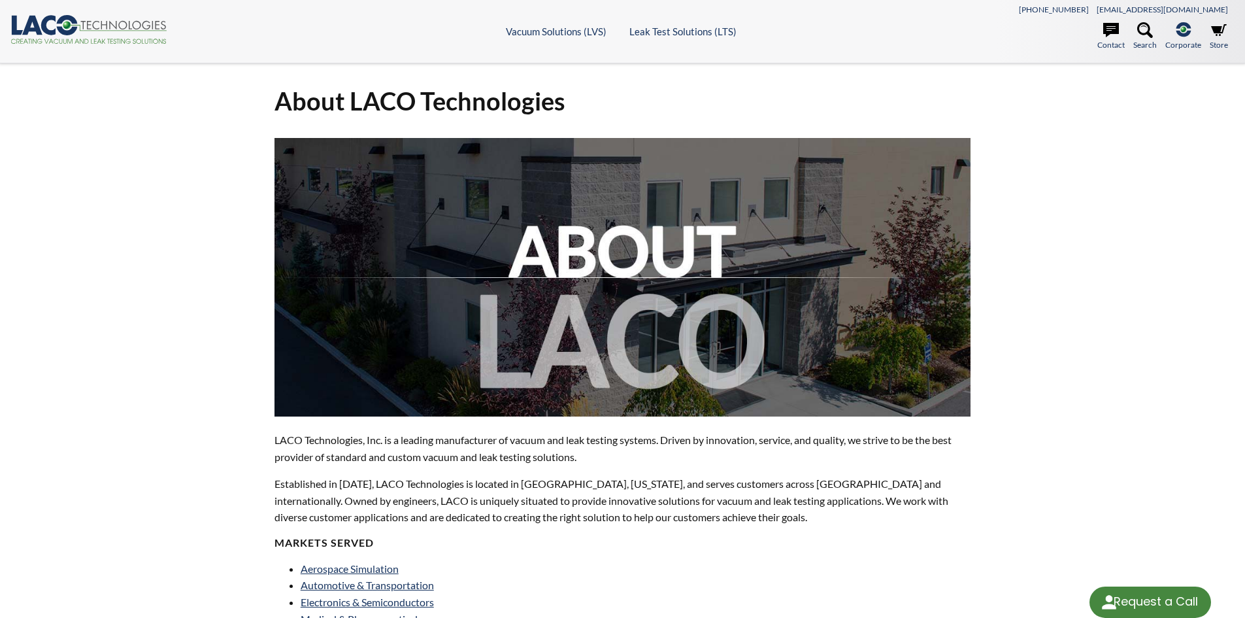
select select "Language Translate Widget"
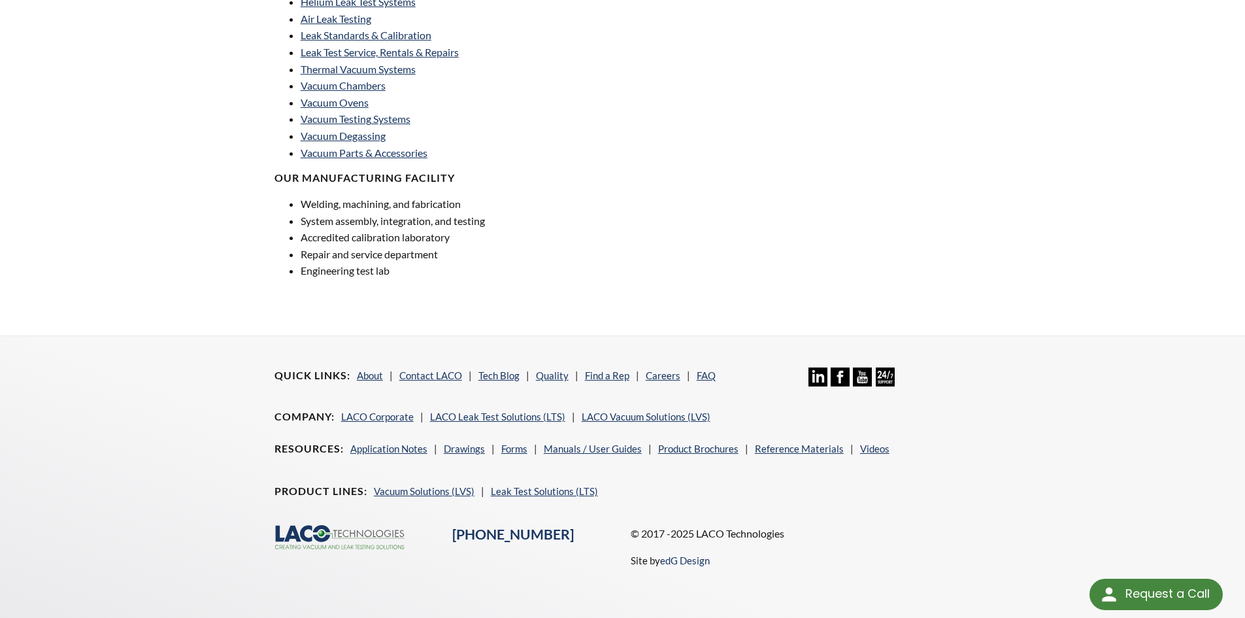
scroll to position [907, 0]
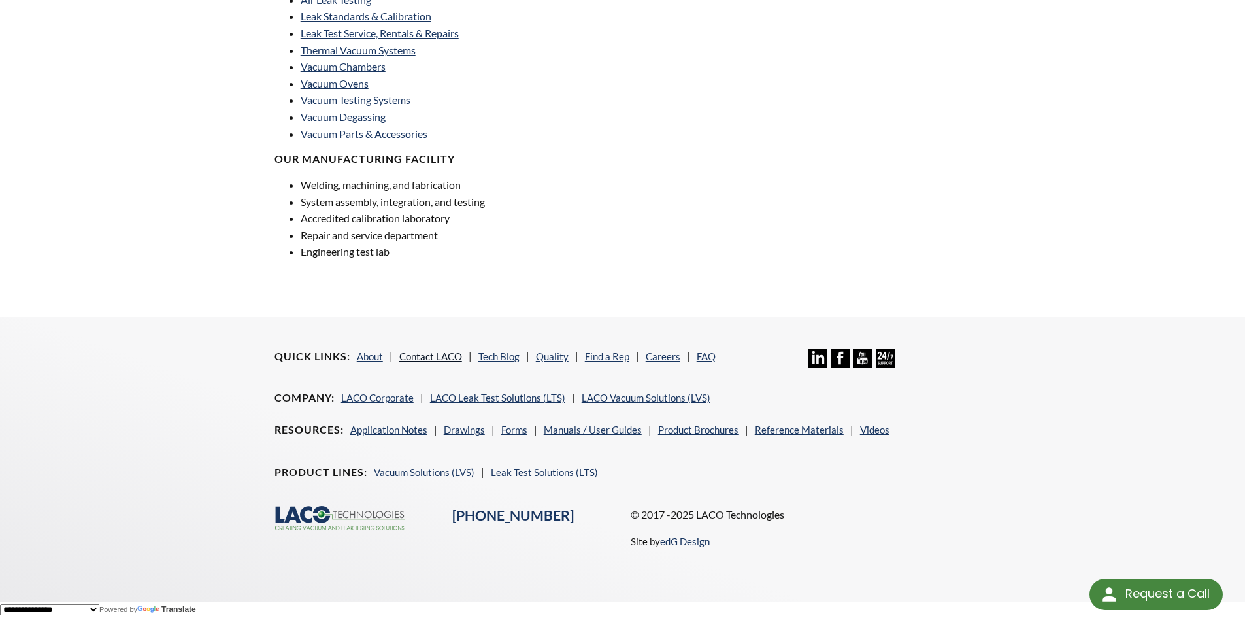
click at [435, 358] on link "Contact LACO" at bounding box center [430, 356] width 63 height 12
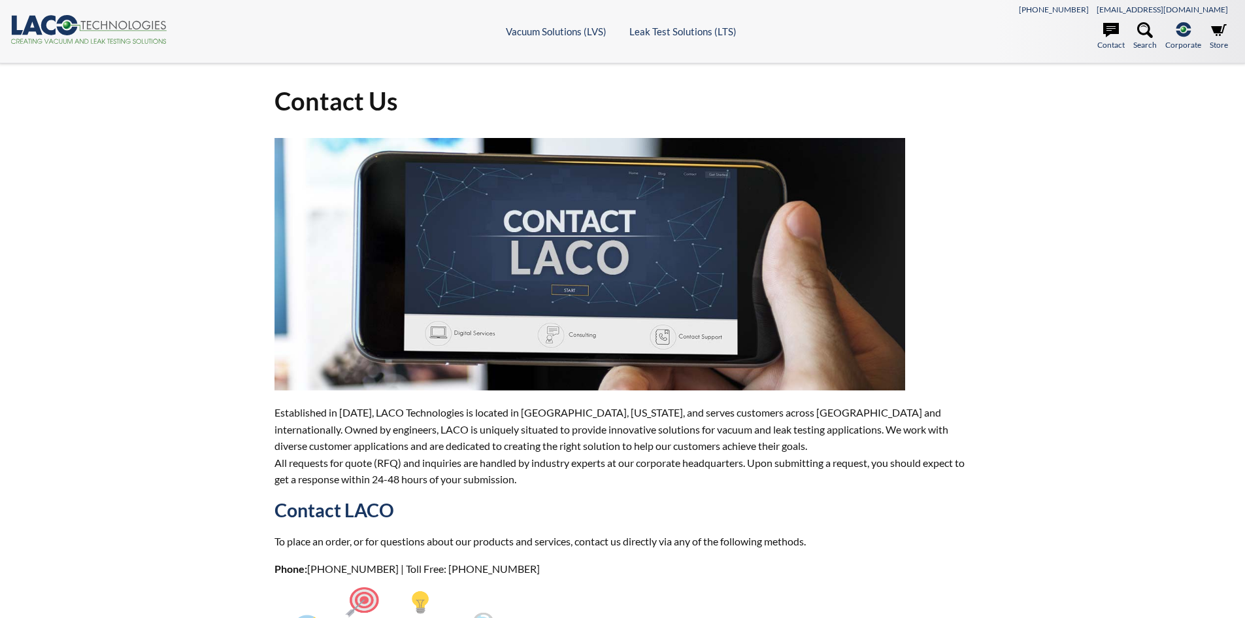
select select "Language Translate Widget"
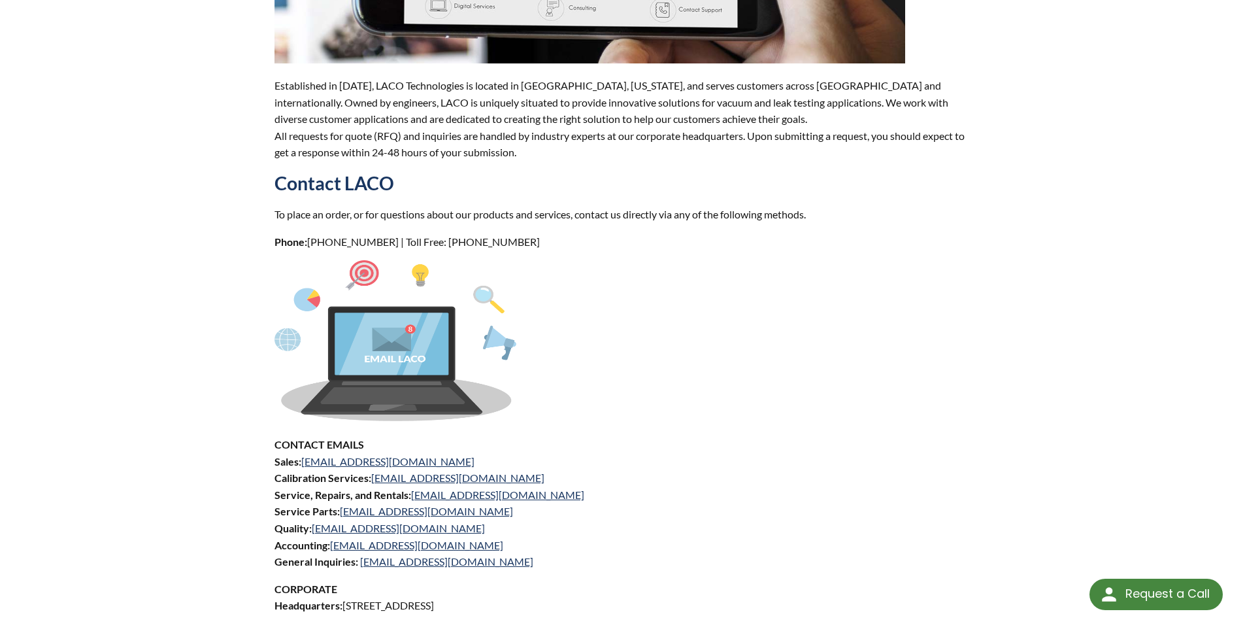
scroll to position [523, 0]
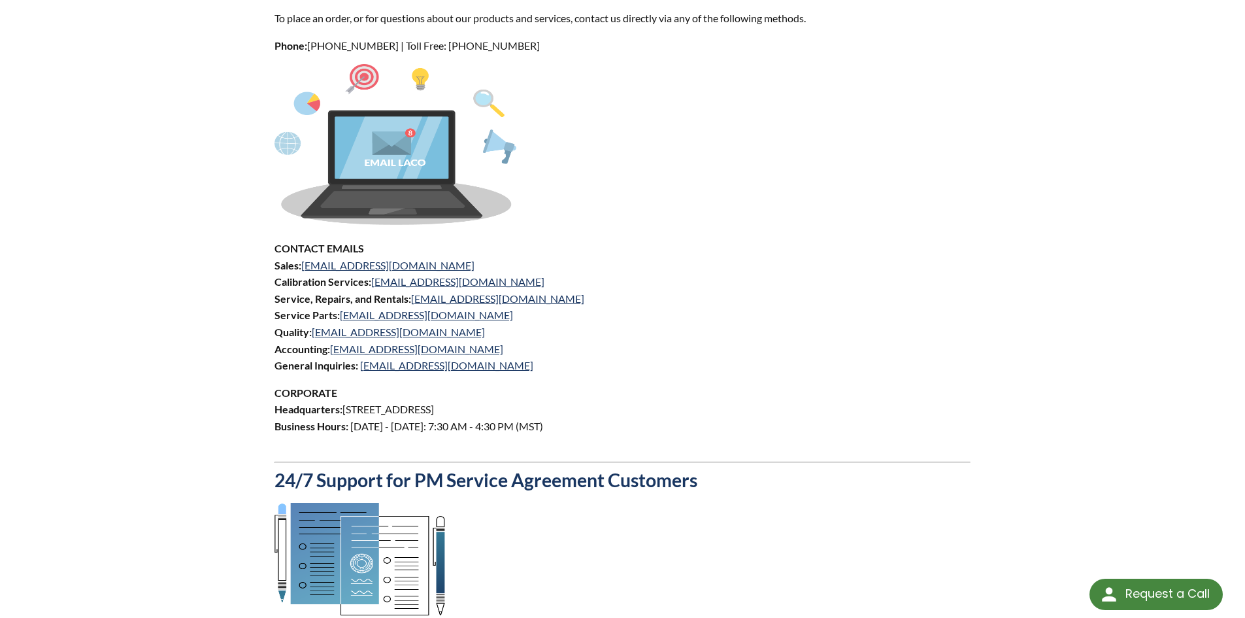
drag, startPoint x: 581, startPoint y: 408, endPoint x: 345, endPoint y: 409, distance: 236.0
click at [345, 409] on p "CORPORATE Headquarters: [STREET_ADDRESS] Business Hours: [DATE] - [DATE]: 7:30 …" at bounding box center [623, 417] width 697 height 67
